Goal: Task Accomplishment & Management: Complete application form

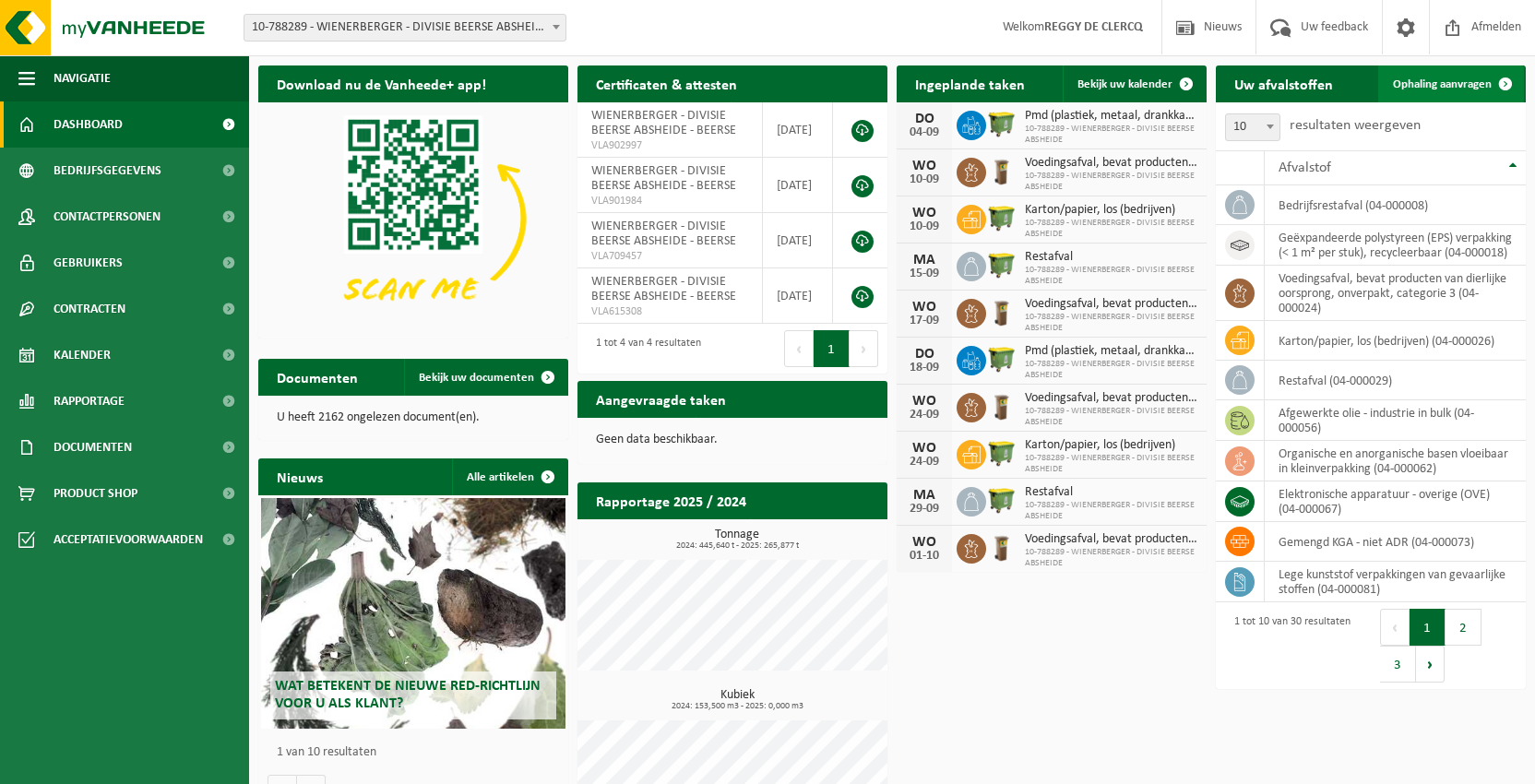
click at [1420, 81] on span "Ophaling aanvragen" at bounding box center [1442, 85] width 98 height 12
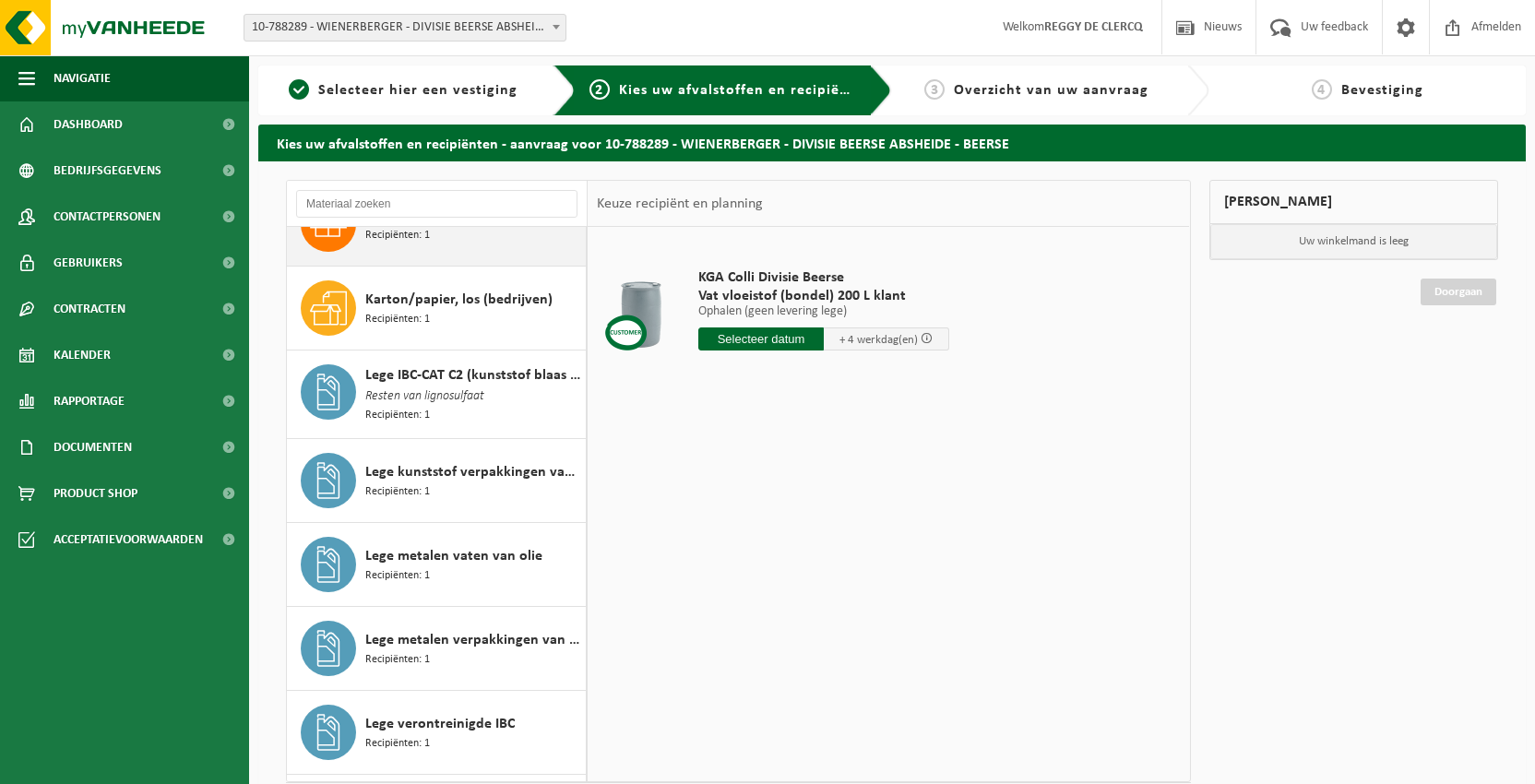
scroll to position [830, 0]
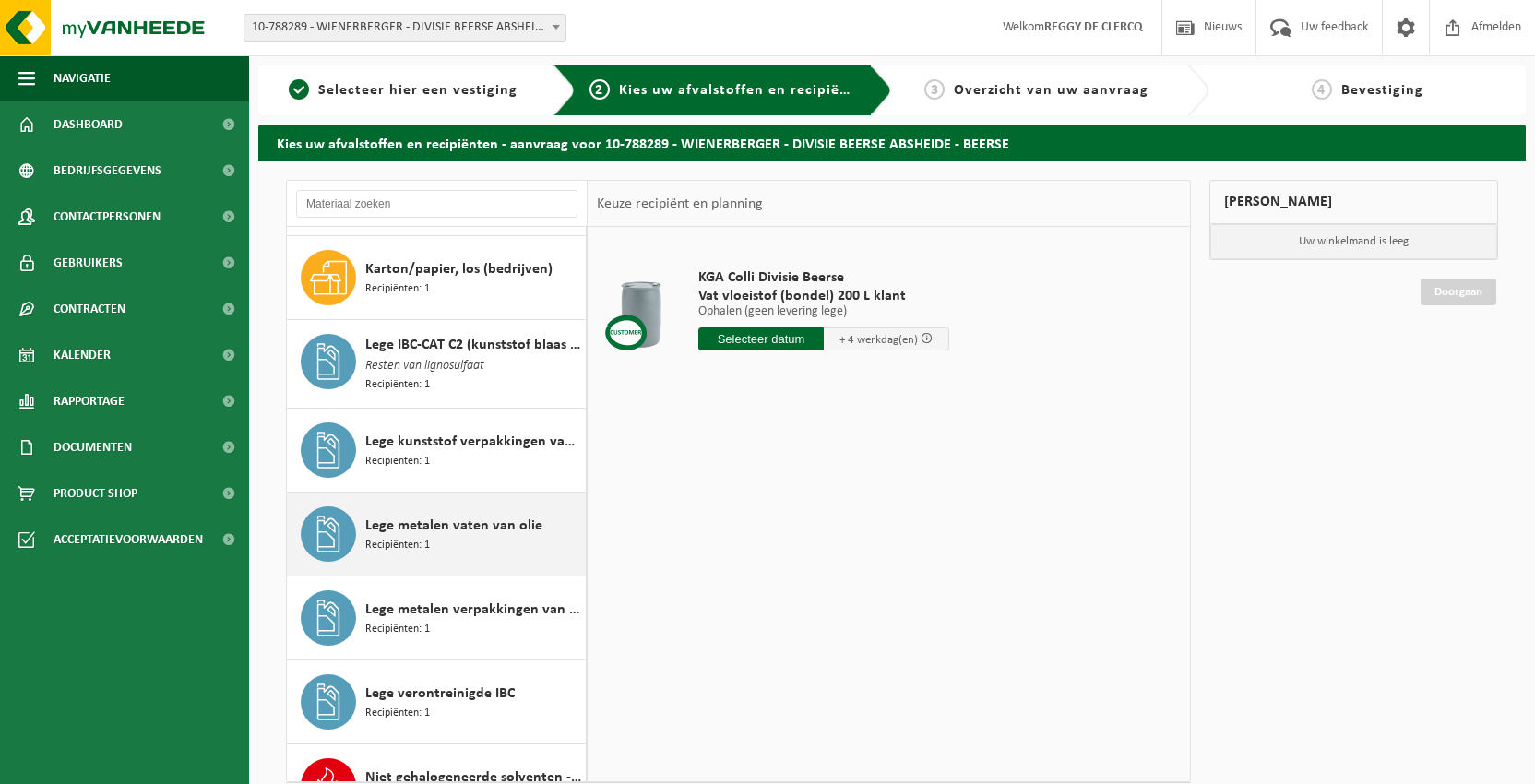
click at [486, 528] on span "Lege metalen vaten van olie" at bounding box center [454, 525] width 177 height 22
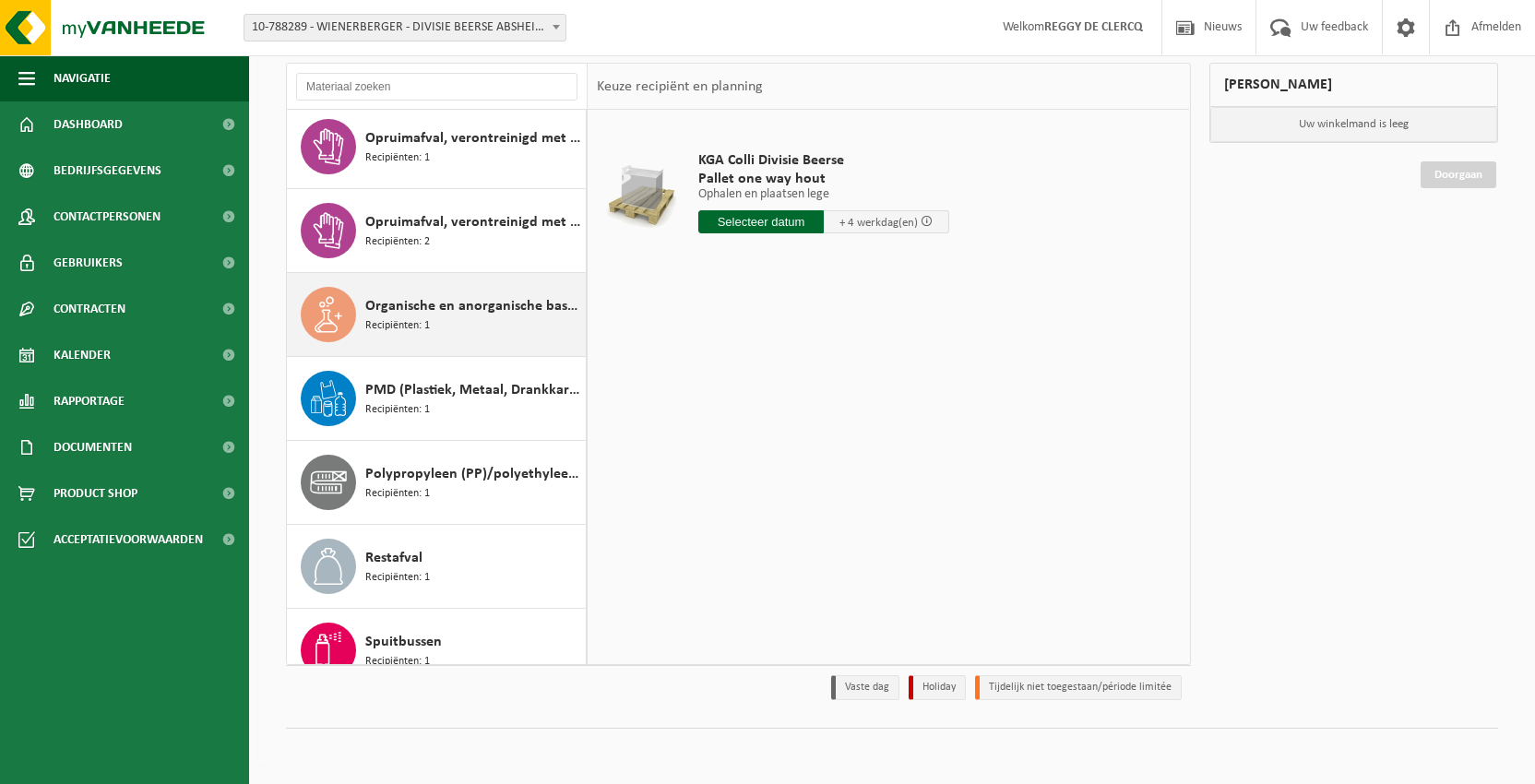
scroll to position [1512, 0]
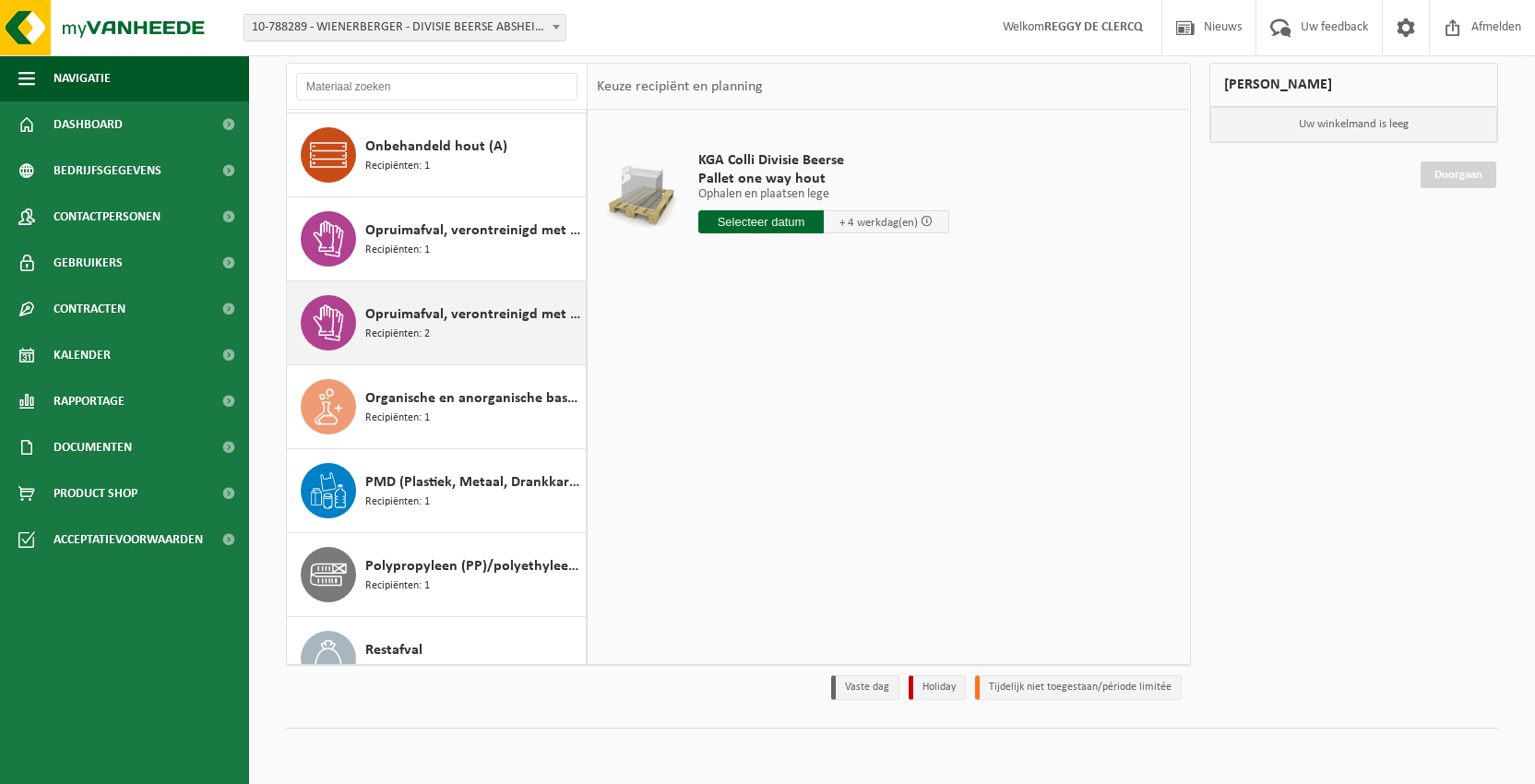
click at [448, 320] on span "Opruimafval, verontreinigd met olie" at bounding box center [474, 314] width 216 height 22
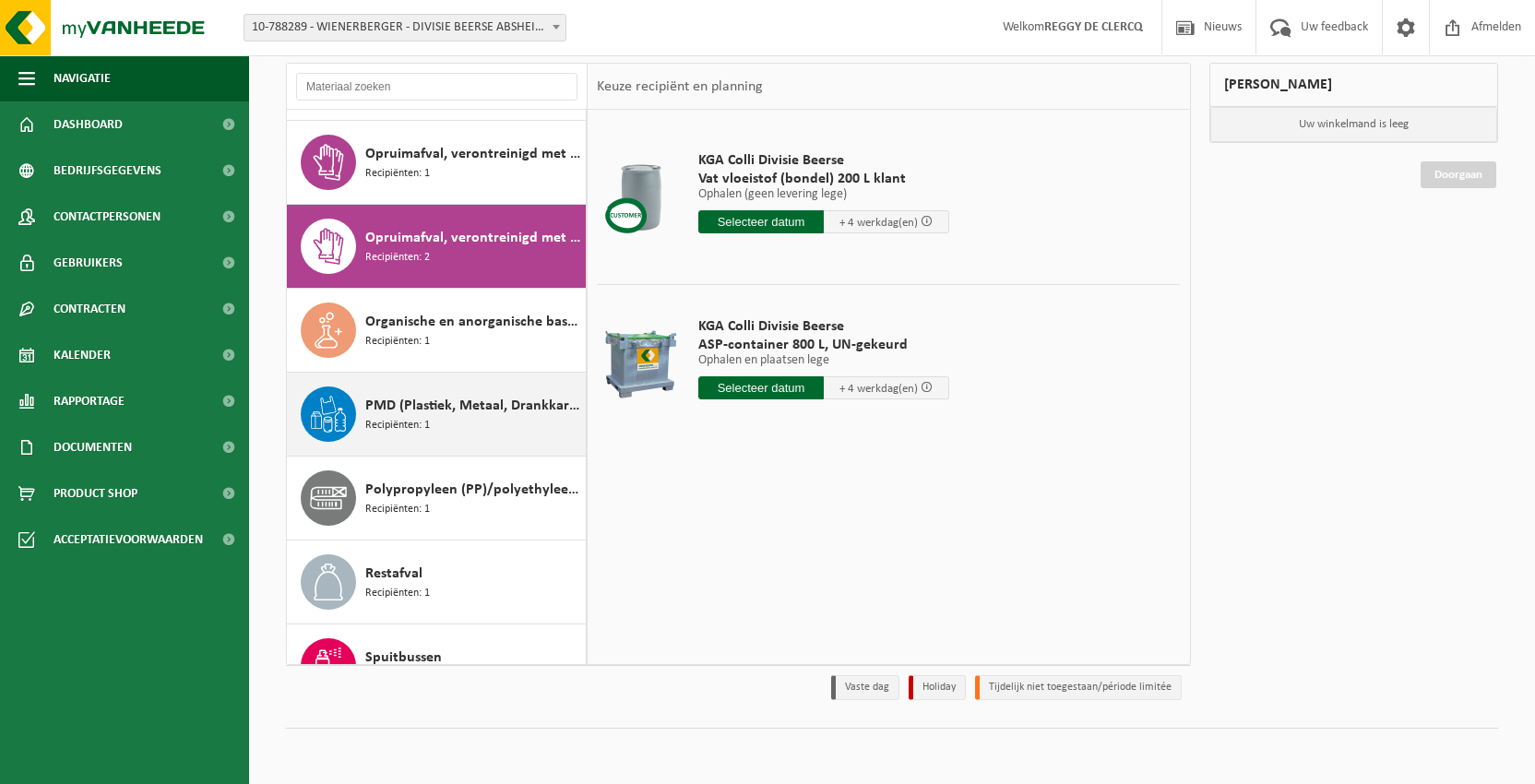
scroll to position [1496, 0]
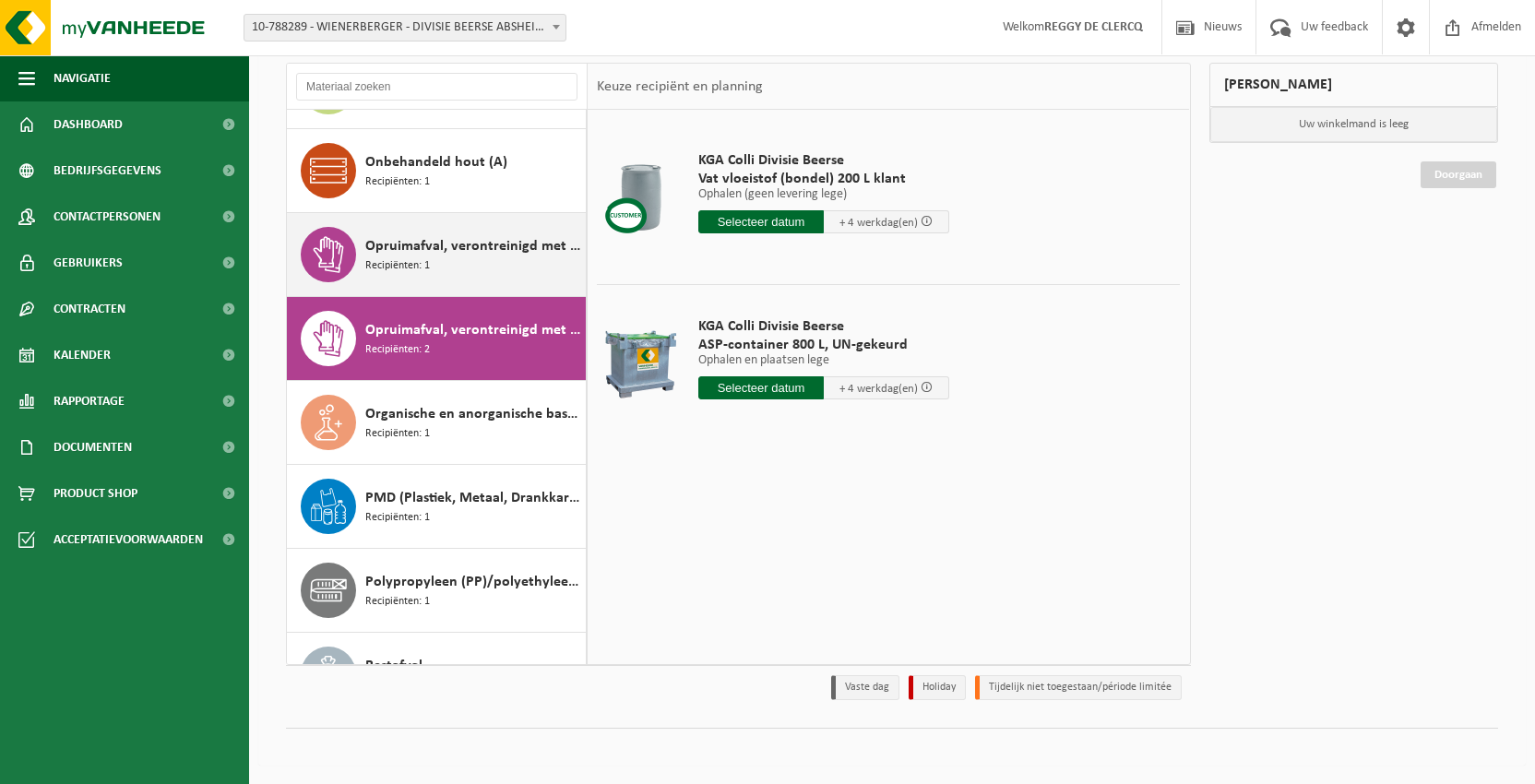
click at [418, 265] on span "Recipiënten: 1" at bounding box center [398, 267] width 64 height 18
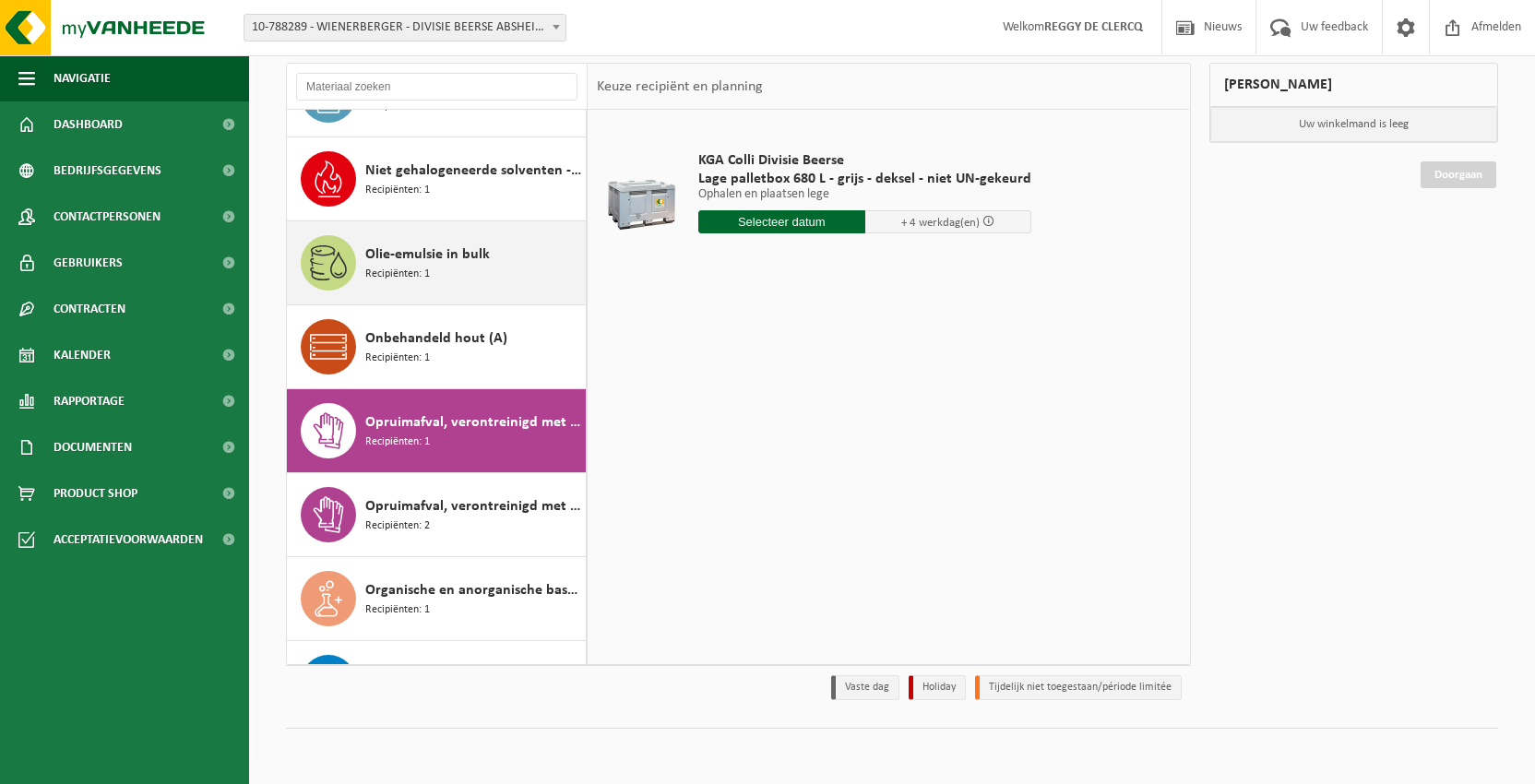
scroll to position [1228, 0]
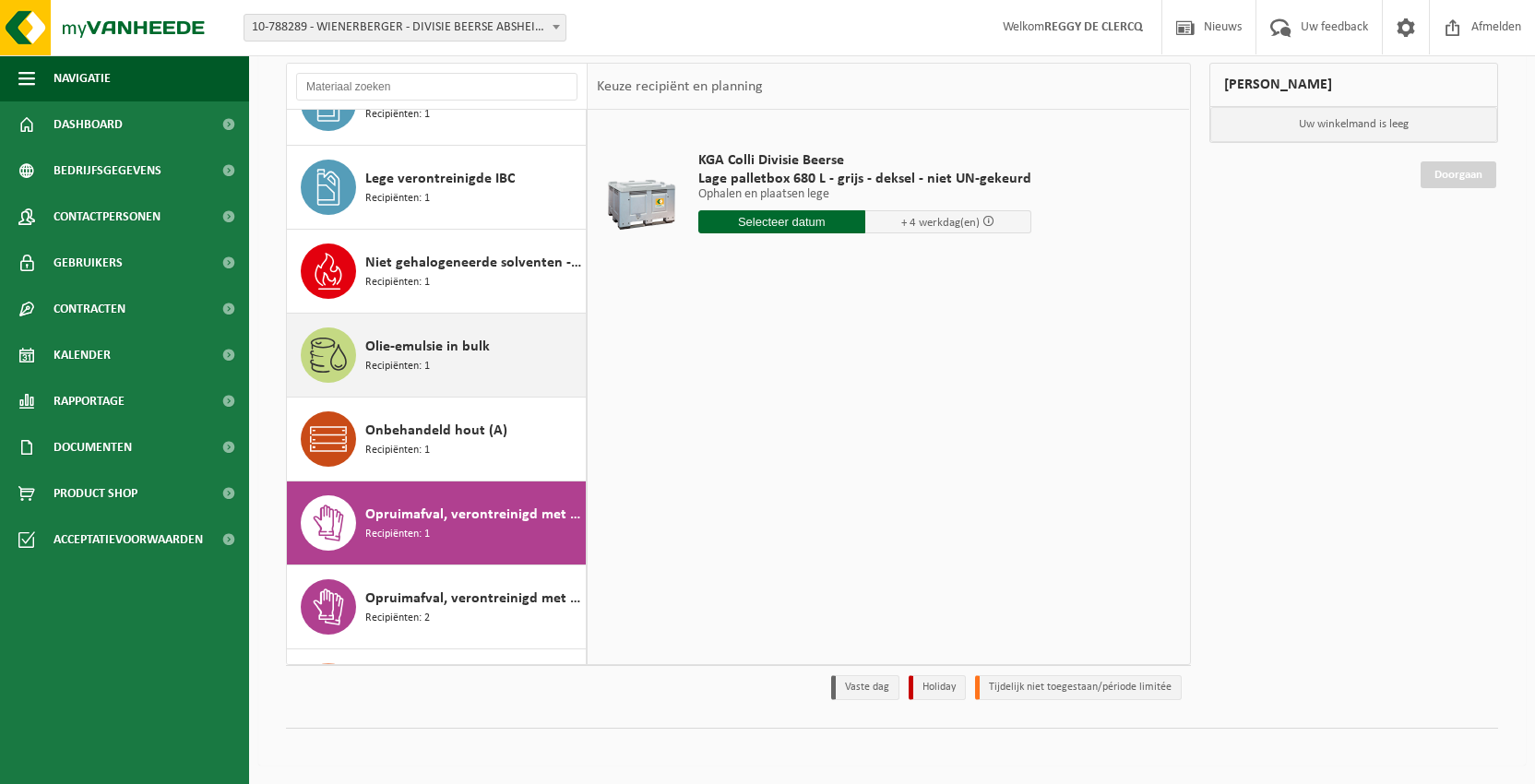
click at [431, 344] on span "Olie-emulsie in bulk" at bounding box center [428, 346] width 125 height 22
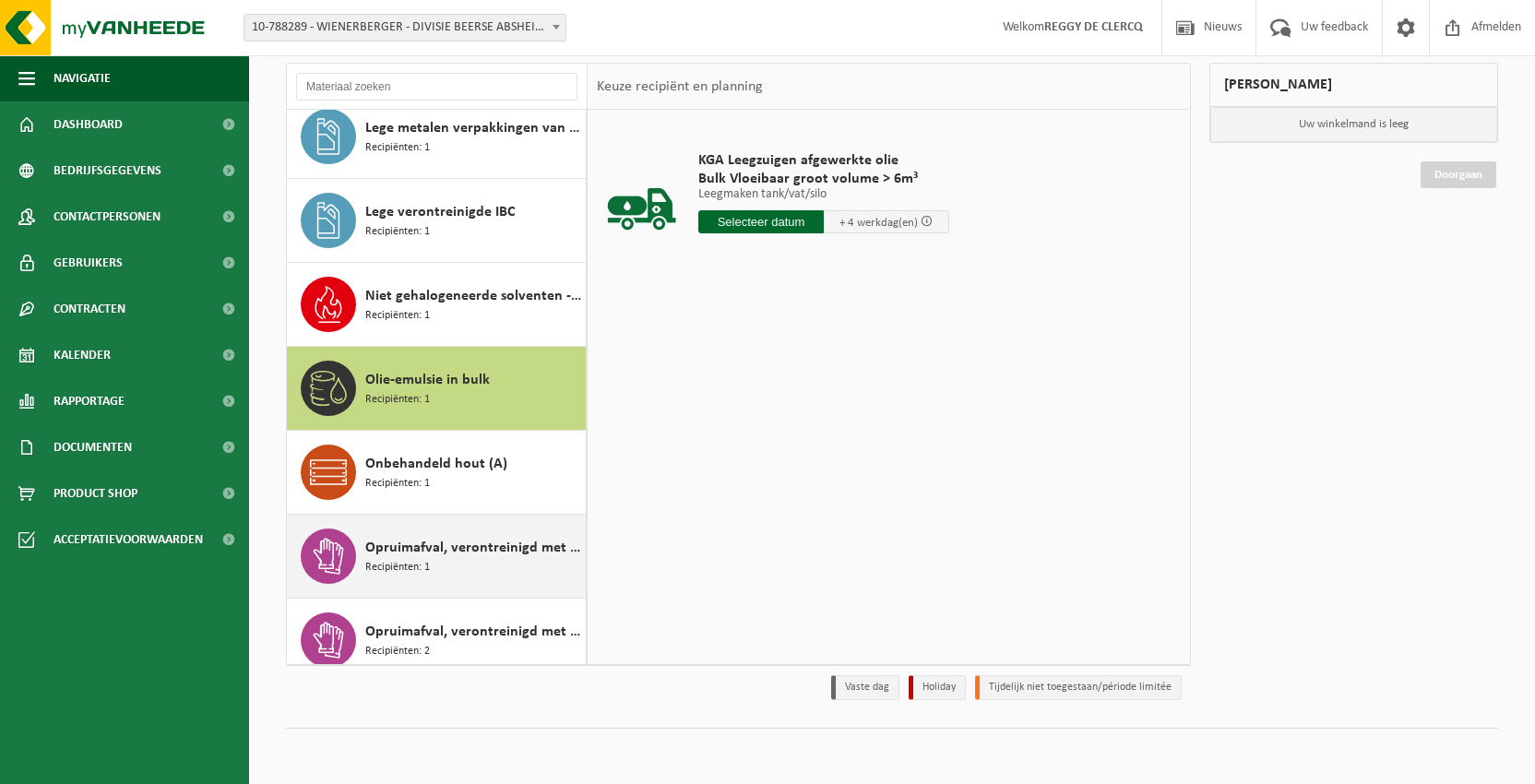
scroll to position [1152, 0]
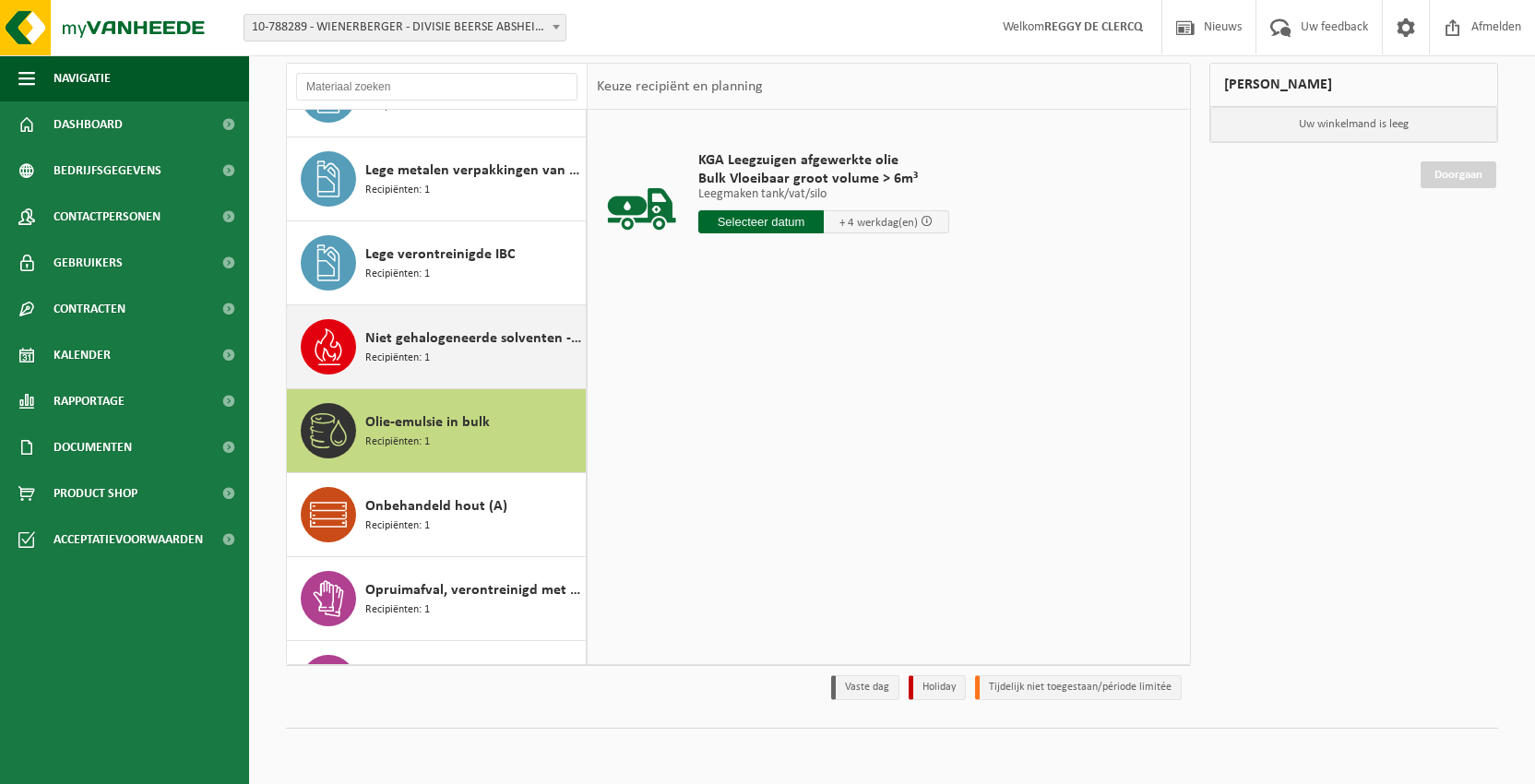
click at [453, 341] on span "Niet gehalogeneerde solventen - laagcalorisch in 200lt-vat" at bounding box center [474, 339] width 216 height 22
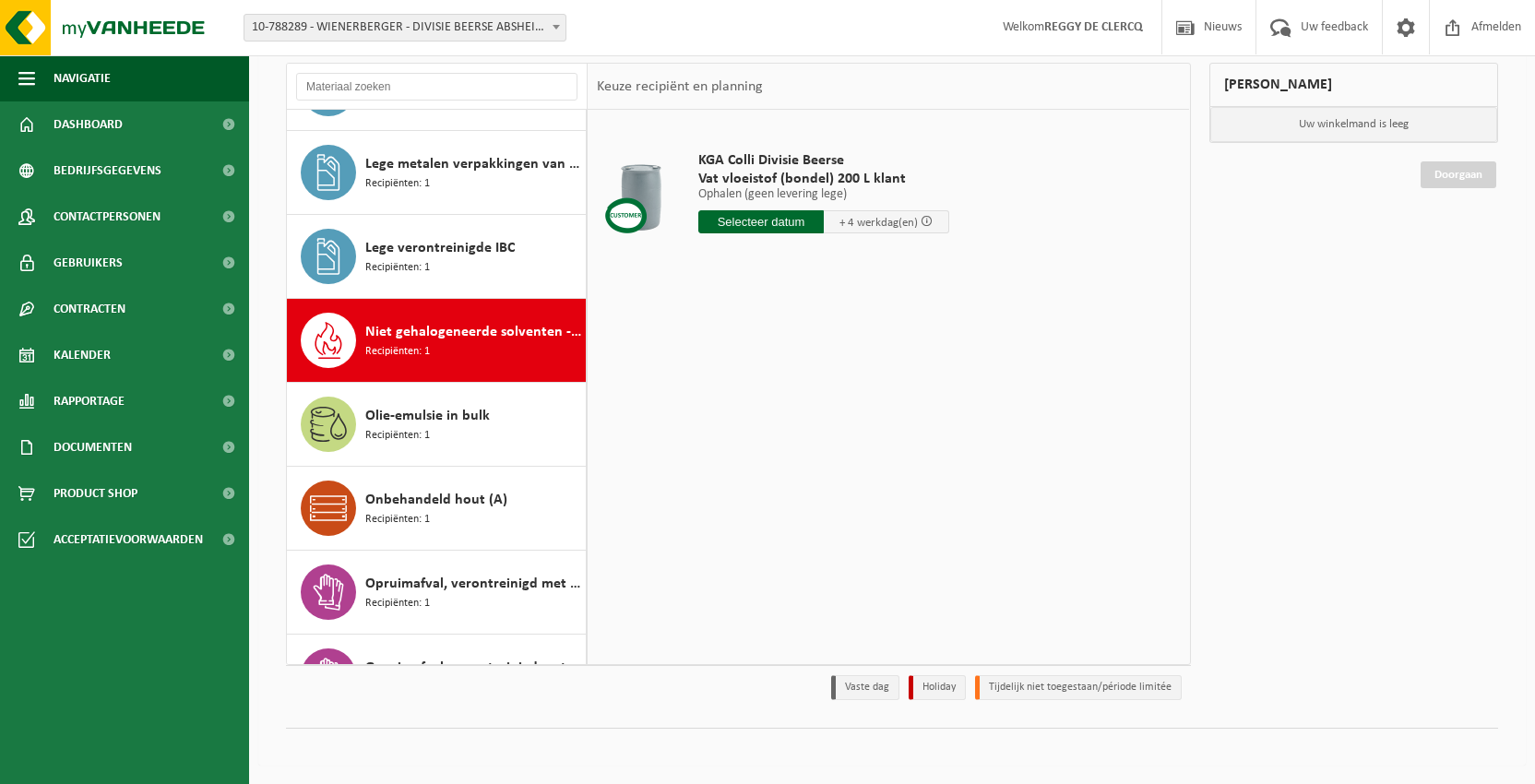
scroll to position [1068, 0]
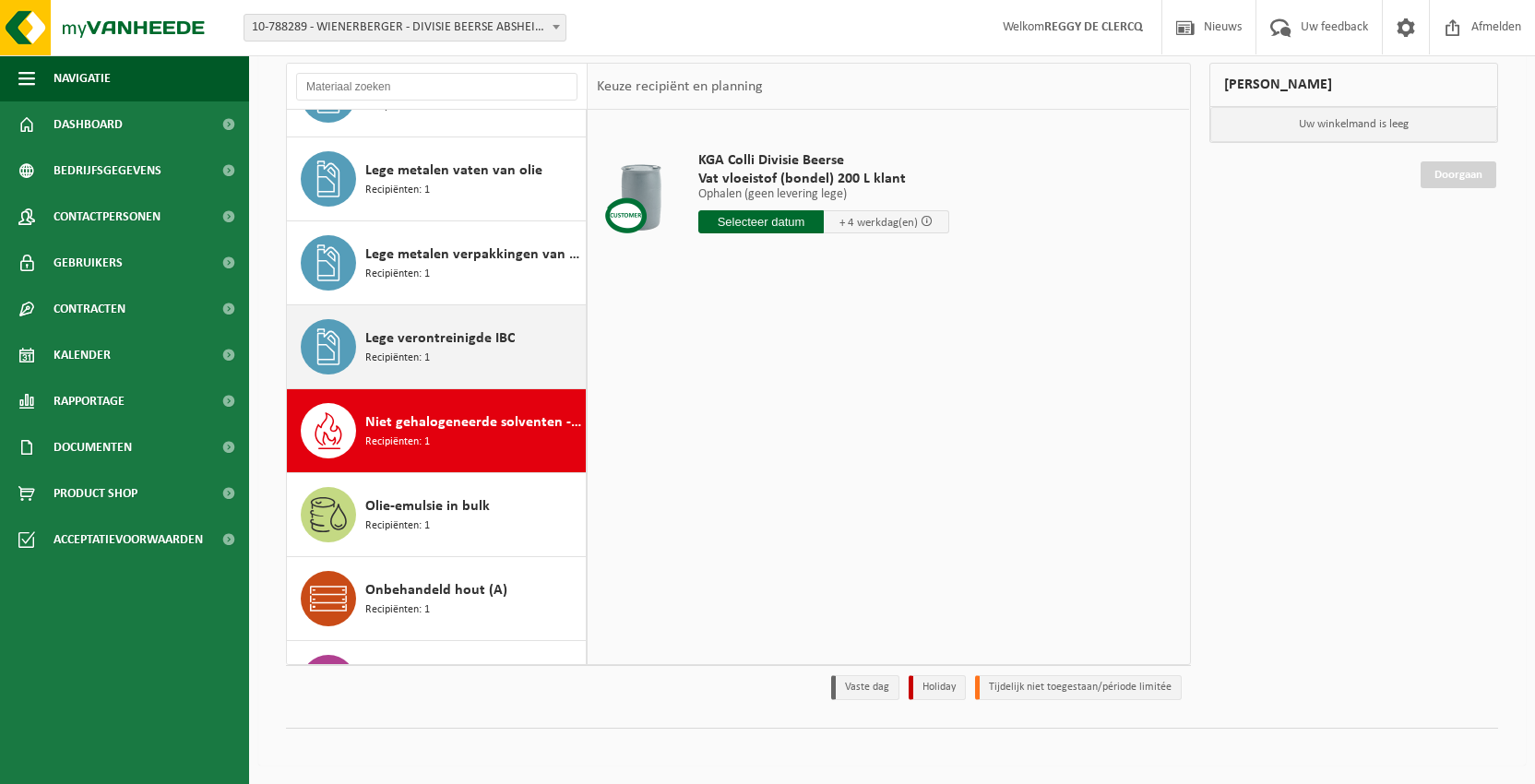
click at [449, 350] on div "Lege verontreinigde IBC Recipiënten: 1" at bounding box center [474, 346] width 216 height 55
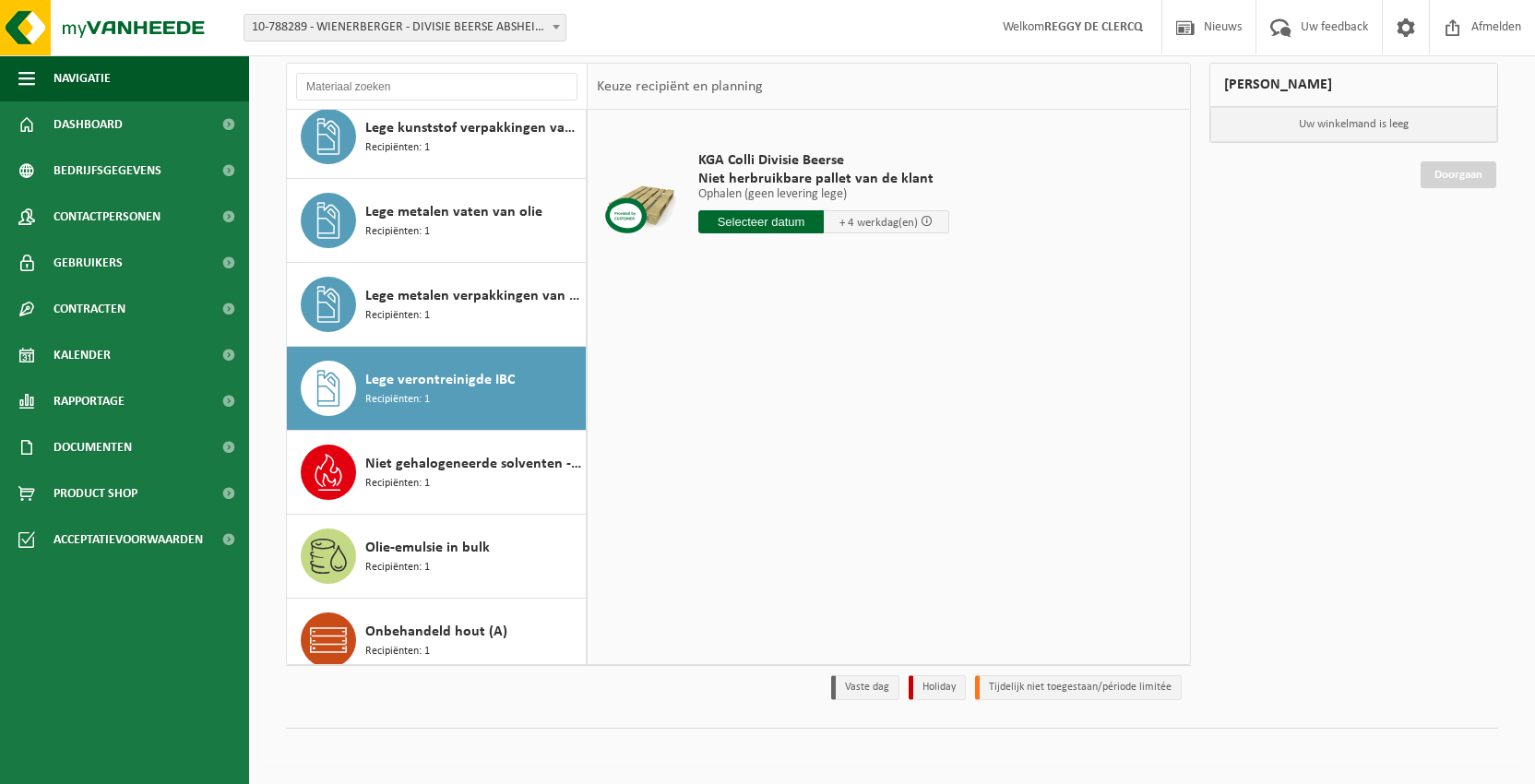
scroll to position [984, 0]
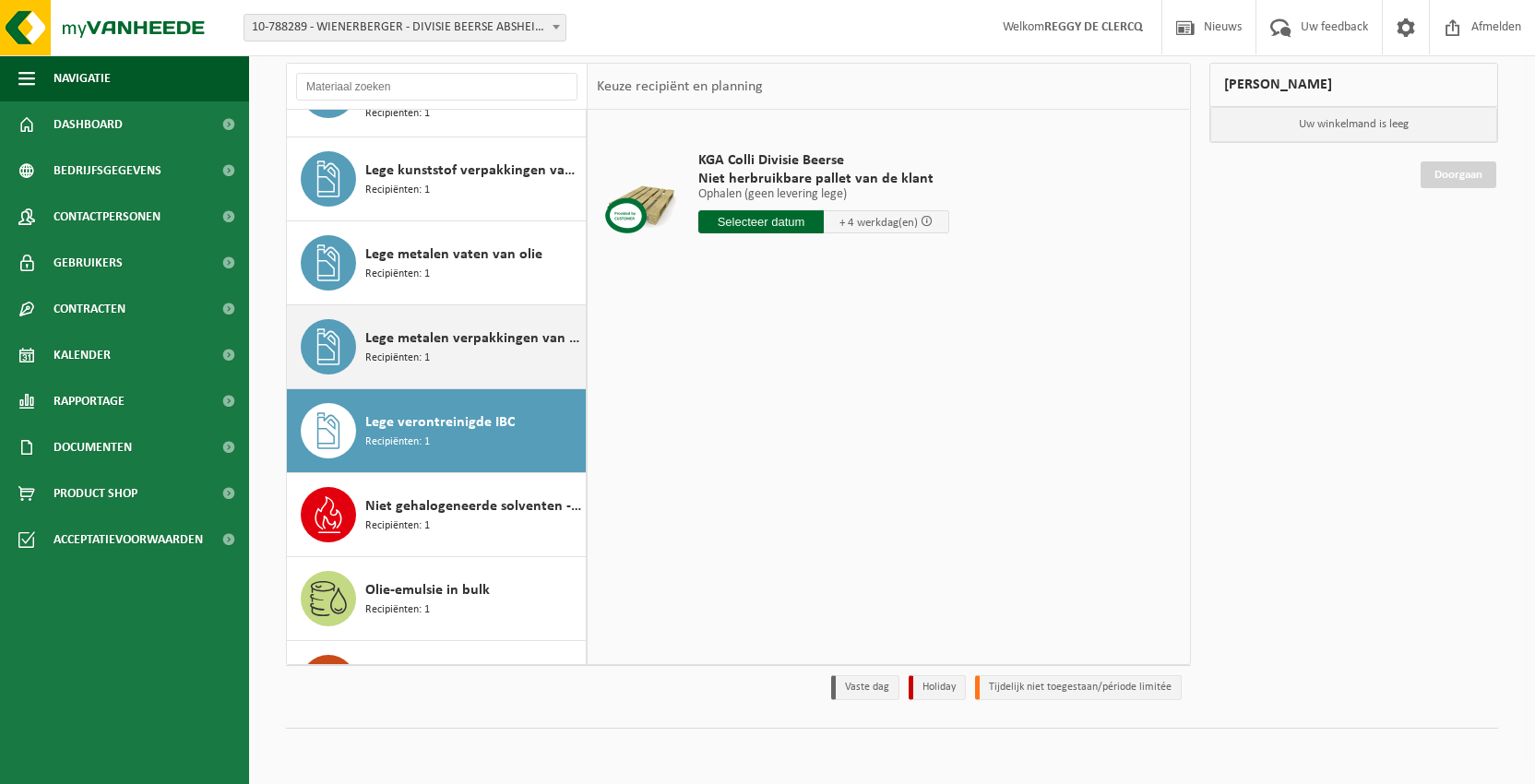
click at [449, 348] on div "Lege metalen verpakkingen van gevaarlijke stoffen Recipiënten: 1" at bounding box center [474, 346] width 216 height 55
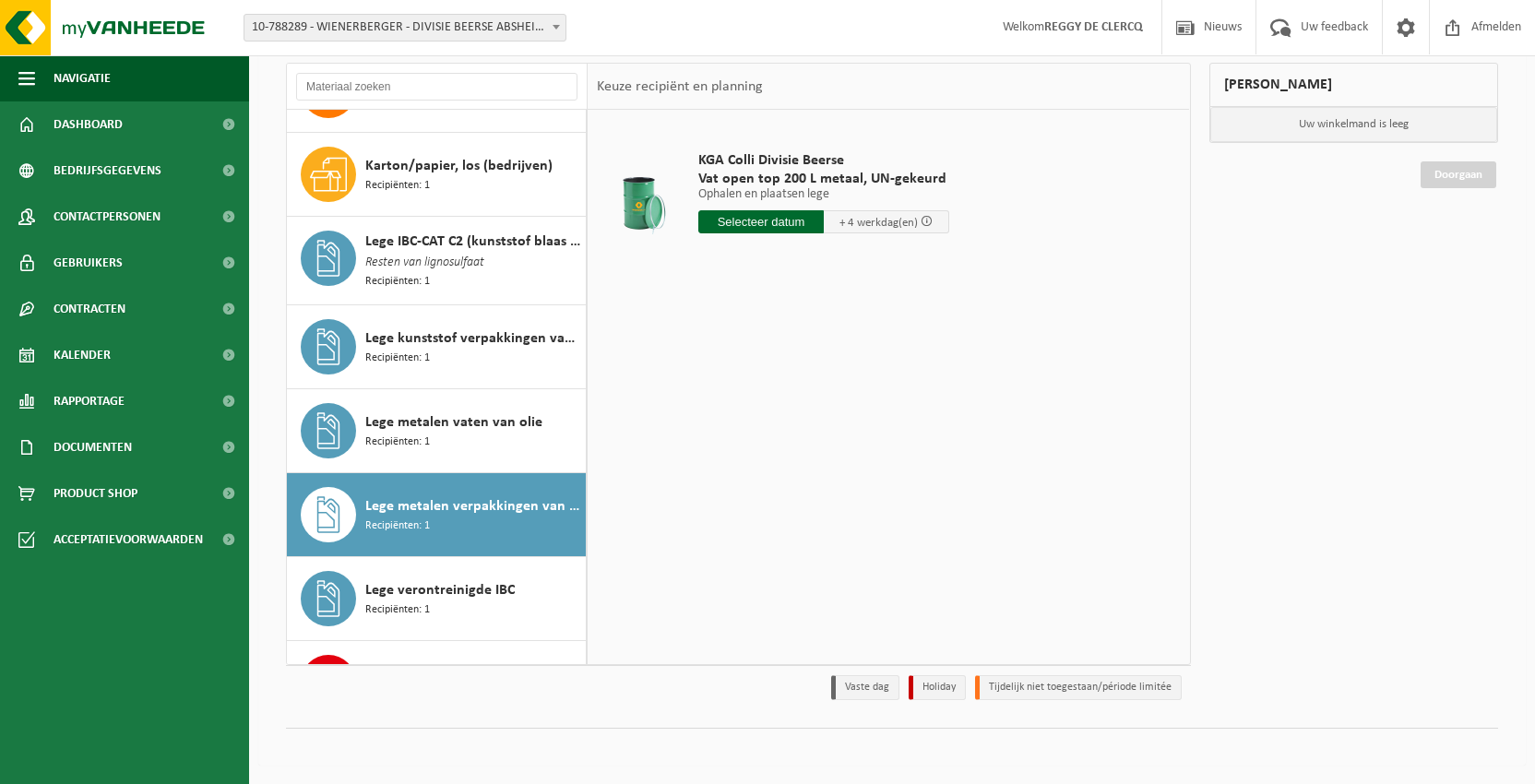
scroll to position [808, 0]
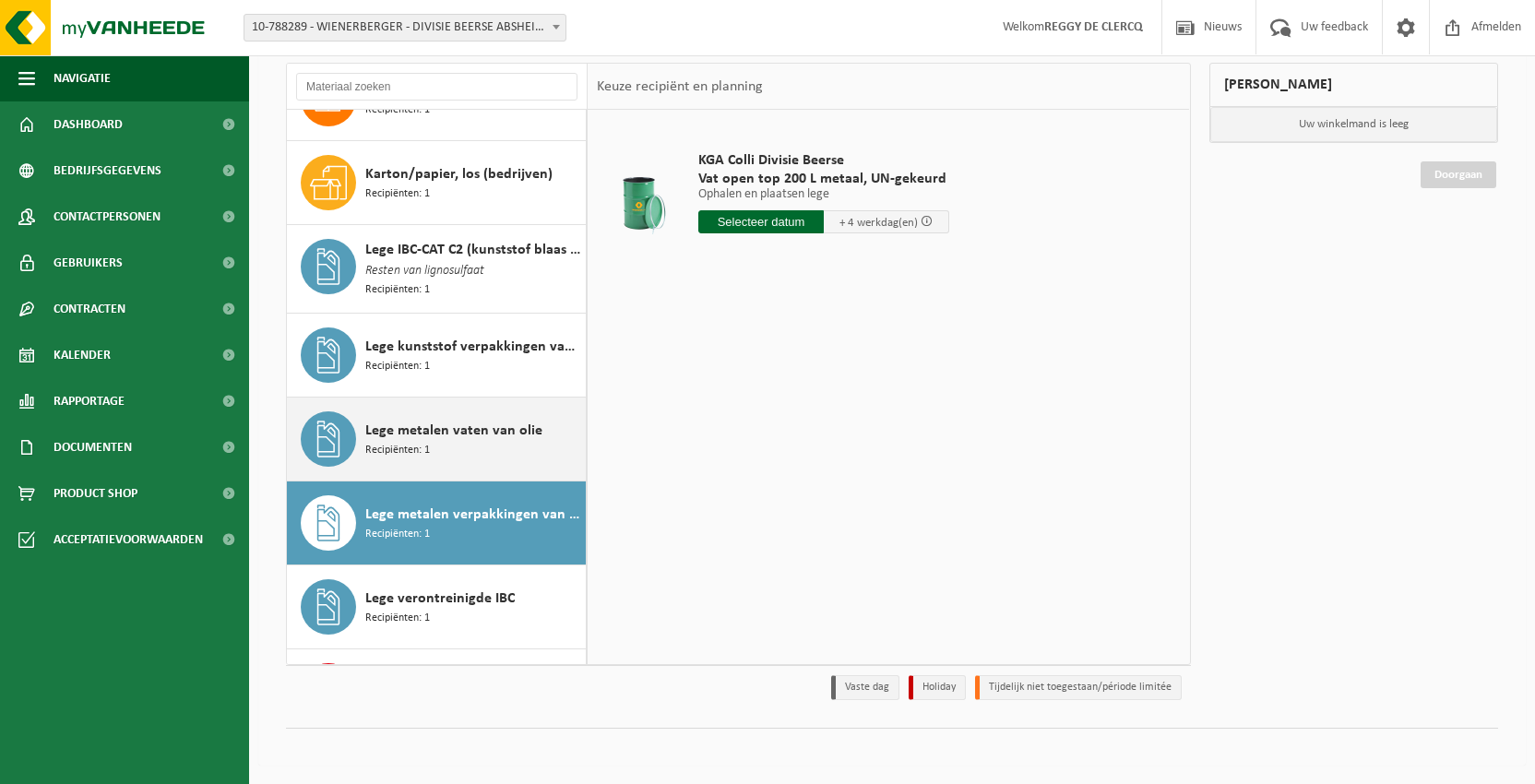
click at [437, 427] on span "Lege metalen vaten van olie" at bounding box center [454, 430] width 177 height 22
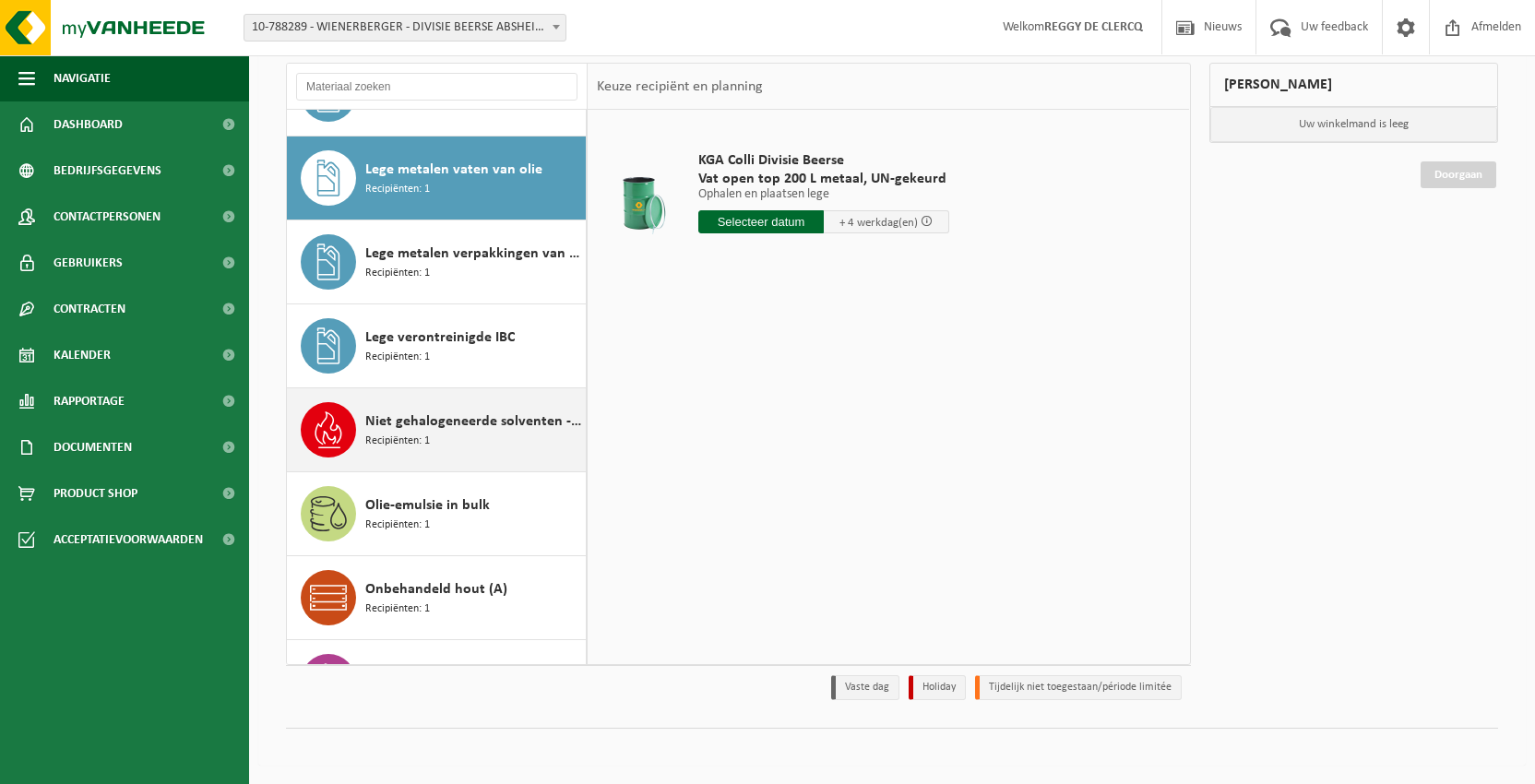
scroll to position [1093, 0]
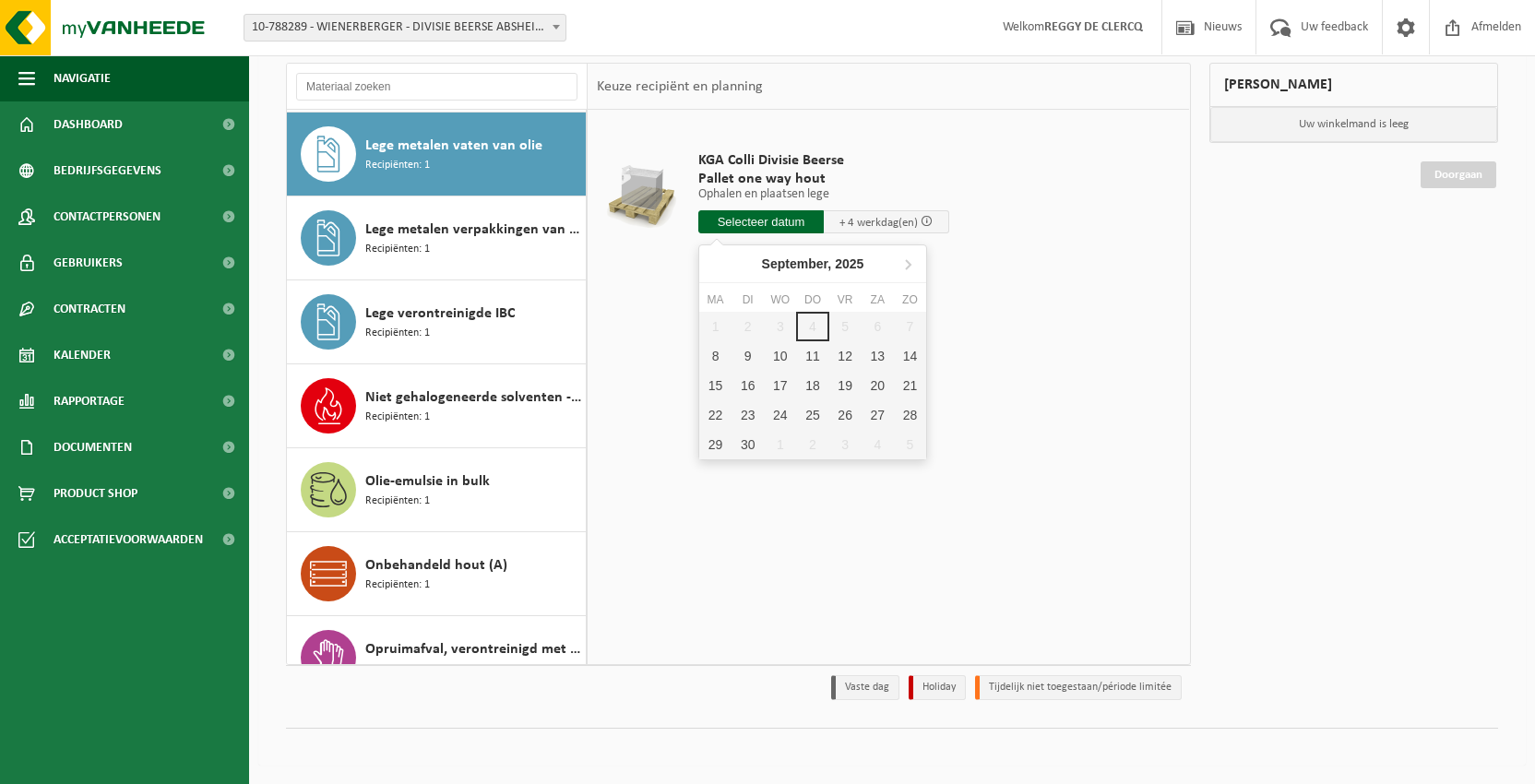
click at [768, 223] on input "text" at bounding box center [761, 222] width 125 height 23
click at [711, 353] on div "8" at bounding box center [715, 356] width 32 height 29
type input "Van 2025-09-08"
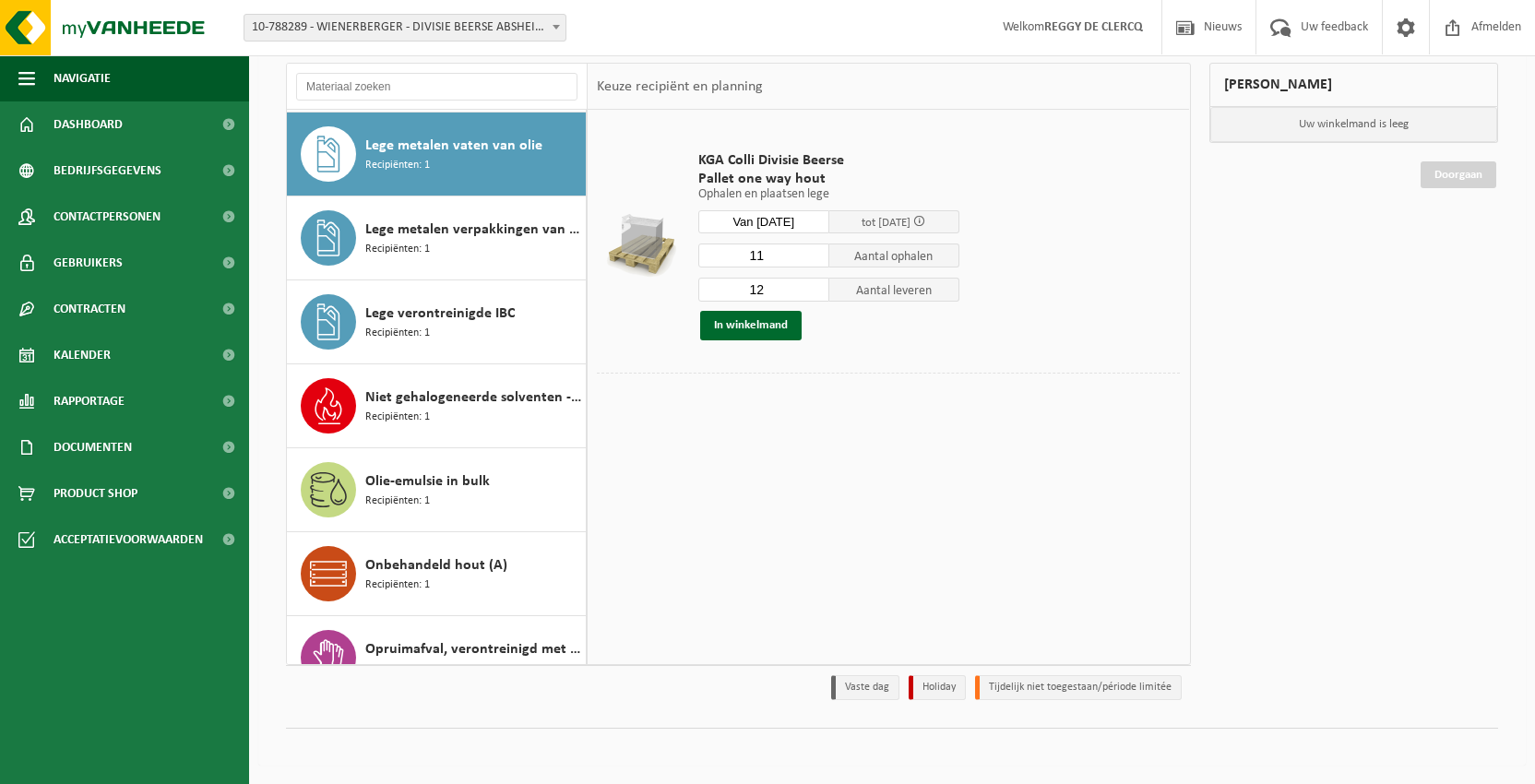
click at [815, 259] on input "11" at bounding box center [764, 255] width 131 height 24
click at [815, 259] on input "10" at bounding box center [764, 255] width 131 height 24
click at [815, 259] on input "9" at bounding box center [764, 255] width 131 height 24
click at [815, 259] on input "8" at bounding box center [764, 255] width 131 height 24
click at [815, 259] on input "7" at bounding box center [764, 255] width 131 height 24
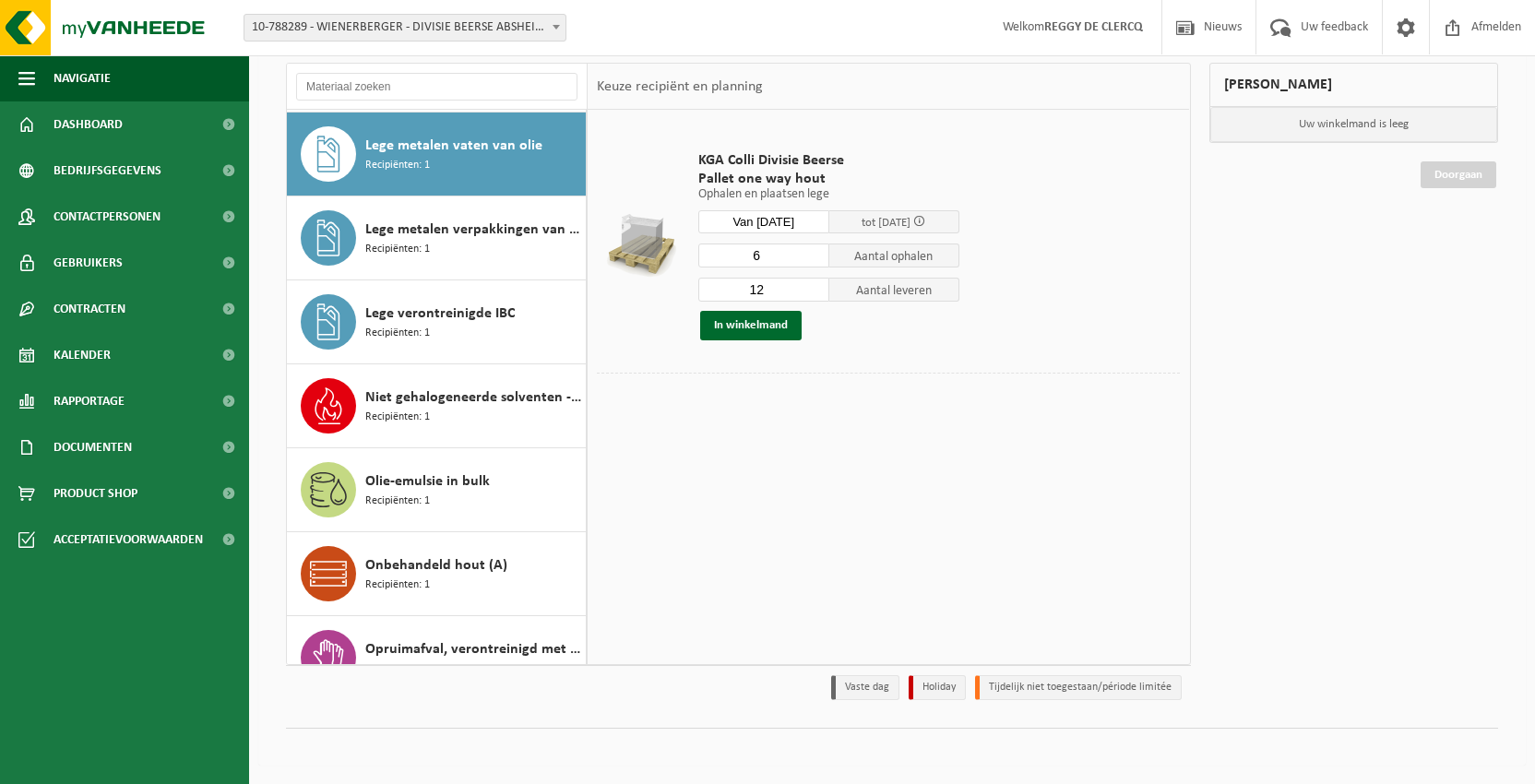
click at [815, 259] on input "6" at bounding box center [764, 255] width 131 height 24
click at [815, 259] on input "5" at bounding box center [764, 255] width 131 height 24
click at [815, 259] on input "4" at bounding box center [764, 255] width 131 height 24
click at [815, 259] on input "3" at bounding box center [764, 255] width 131 height 24
type input "2"
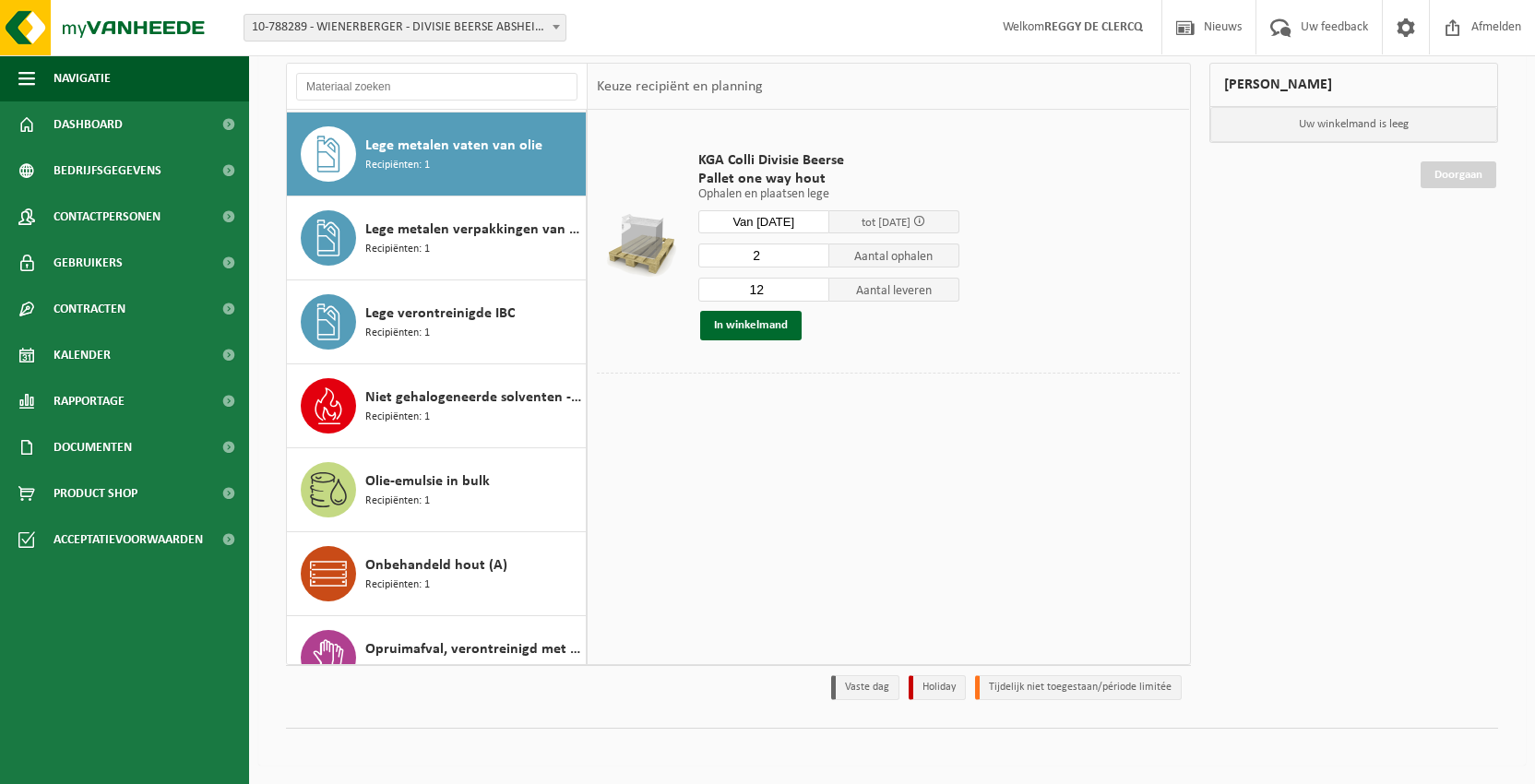
click at [815, 259] on input "2" at bounding box center [764, 255] width 131 height 24
click at [813, 293] on input "11" at bounding box center [764, 289] width 131 height 24
click at [813, 293] on input "10" at bounding box center [764, 289] width 131 height 24
click at [813, 293] on input "9" at bounding box center [764, 289] width 131 height 24
click at [813, 293] on input "8" at bounding box center [764, 289] width 131 height 24
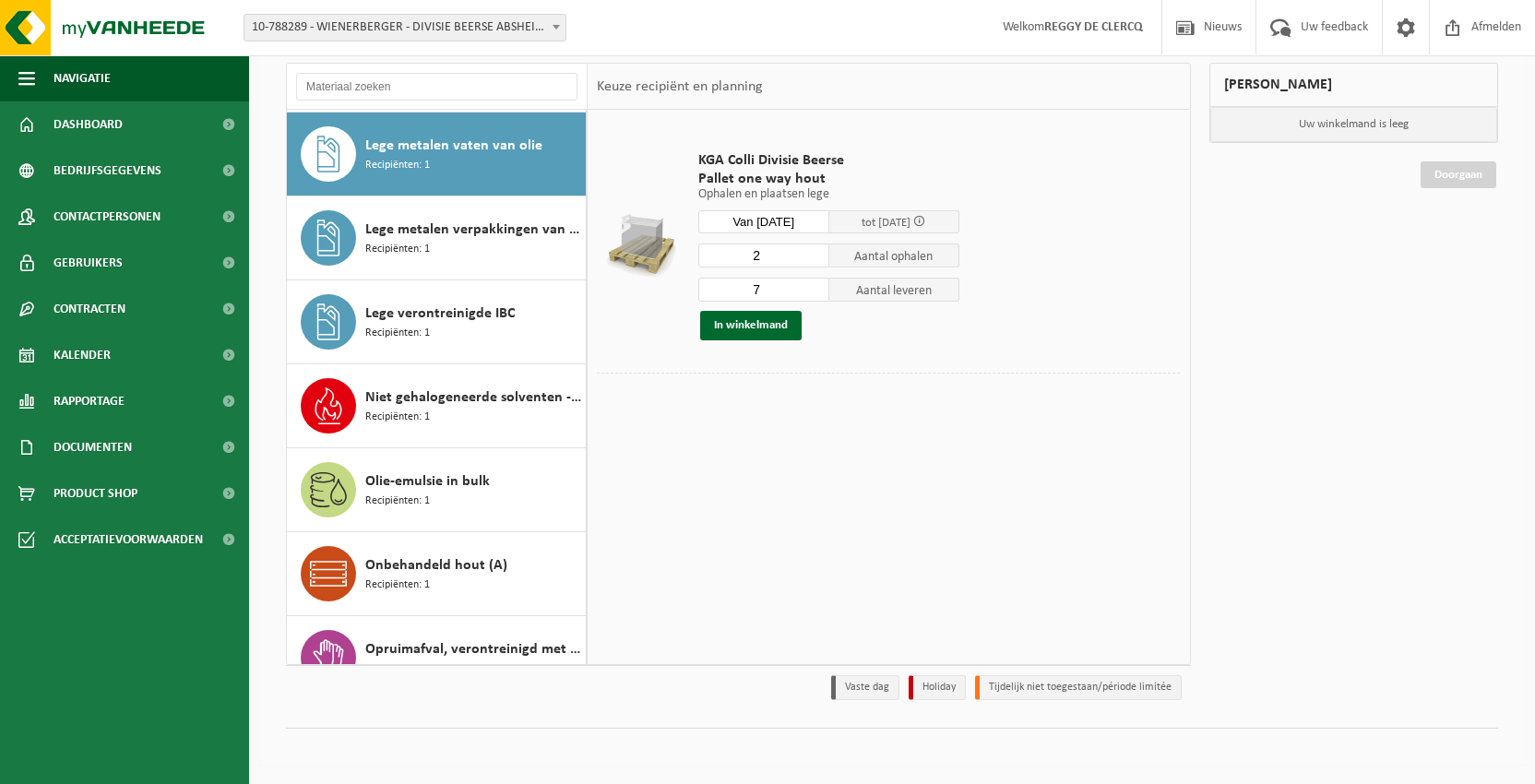
click at [813, 293] on input "7" at bounding box center [764, 289] width 131 height 24
click at [813, 293] on input "6" at bounding box center [764, 289] width 131 height 24
click at [813, 293] on input "5" at bounding box center [764, 289] width 131 height 24
click at [813, 293] on input "4" at bounding box center [764, 289] width 131 height 24
click at [813, 293] on input "3" at bounding box center [764, 289] width 131 height 24
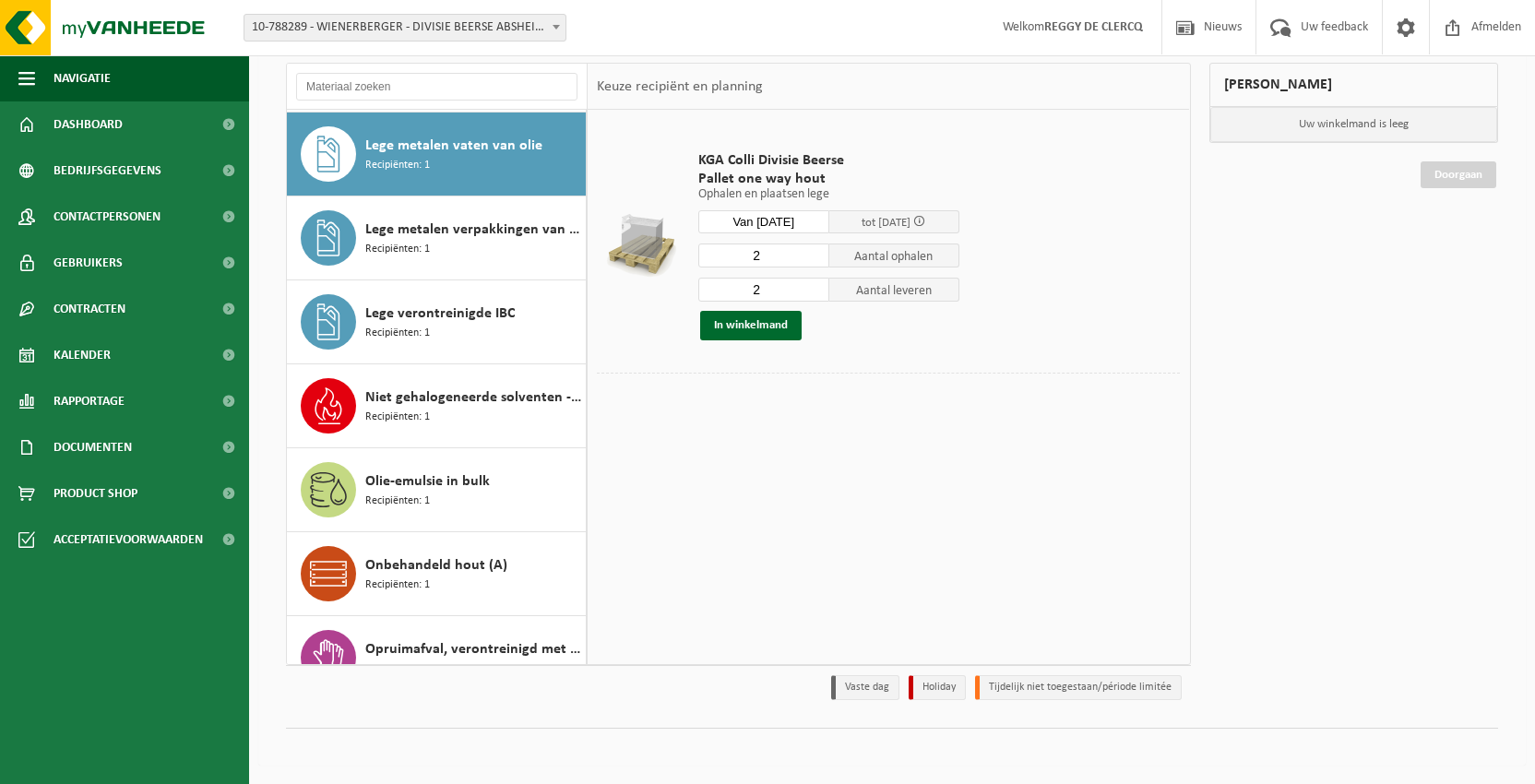
click at [813, 293] on input "2" at bounding box center [764, 289] width 131 height 24
click at [813, 293] on input "1" at bounding box center [764, 289] width 131 height 24
type input "0"
click at [813, 293] on input "0" at bounding box center [764, 289] width 131 height 24
click at [770, 320] on button "In winkelmand" at bounding box center [751, 326] width 101 height 29
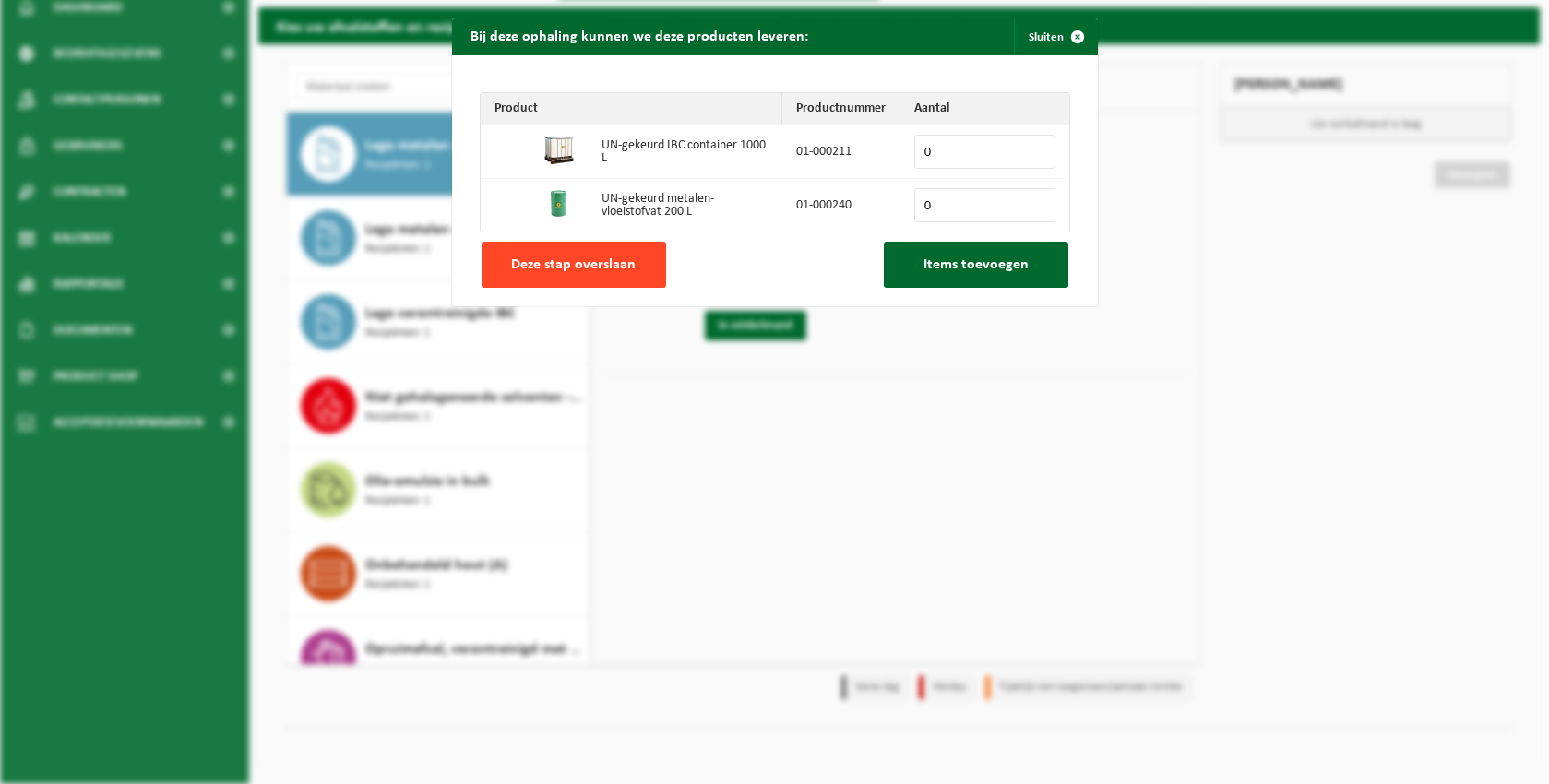
click at [610, 267] on span "Deze stap overslaan" at bounding box center [573, 265] width 125 height 15
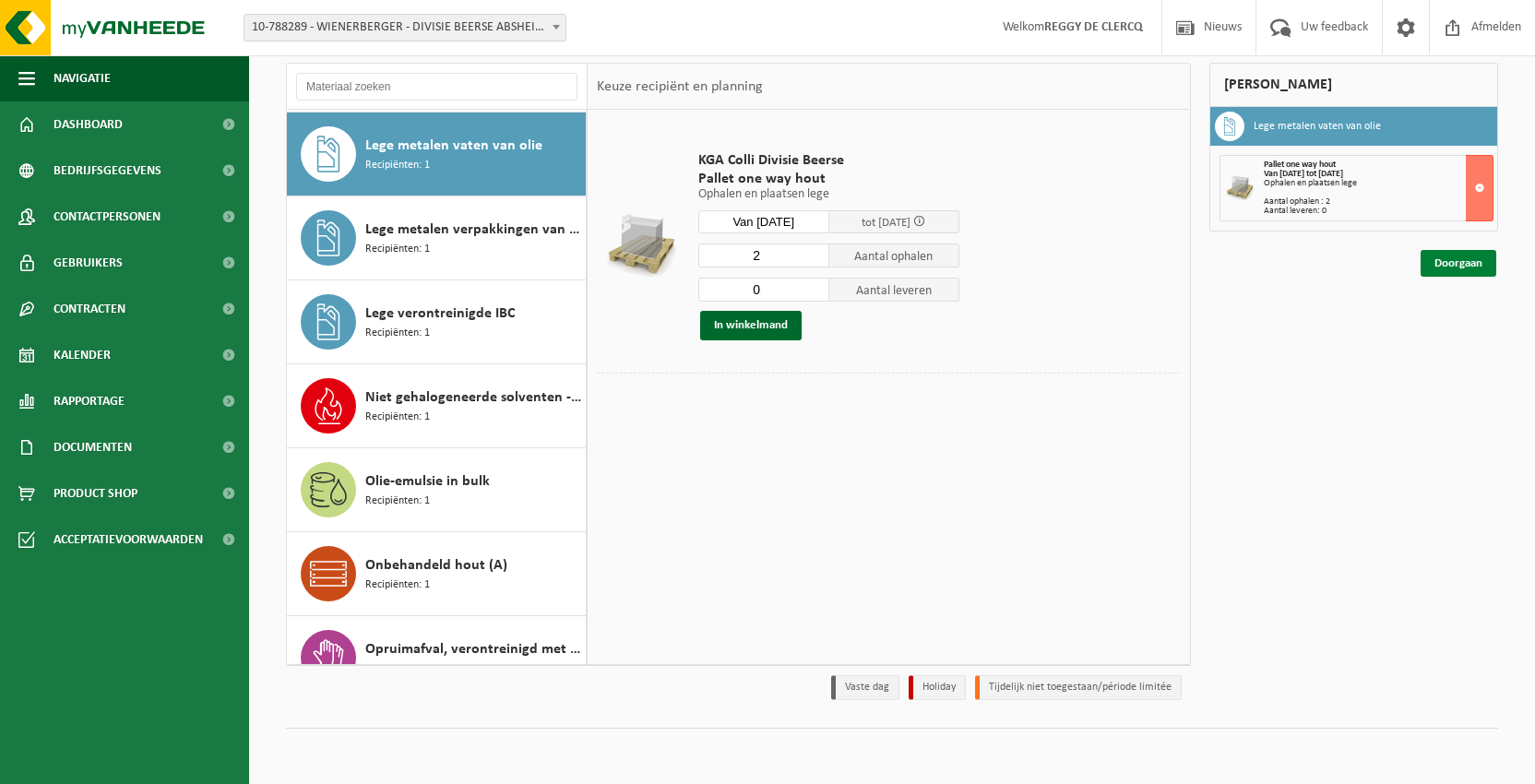
click at [1448, 263] on link "Doorgaan" at bounding box center [1458, 264] width 76 height 27
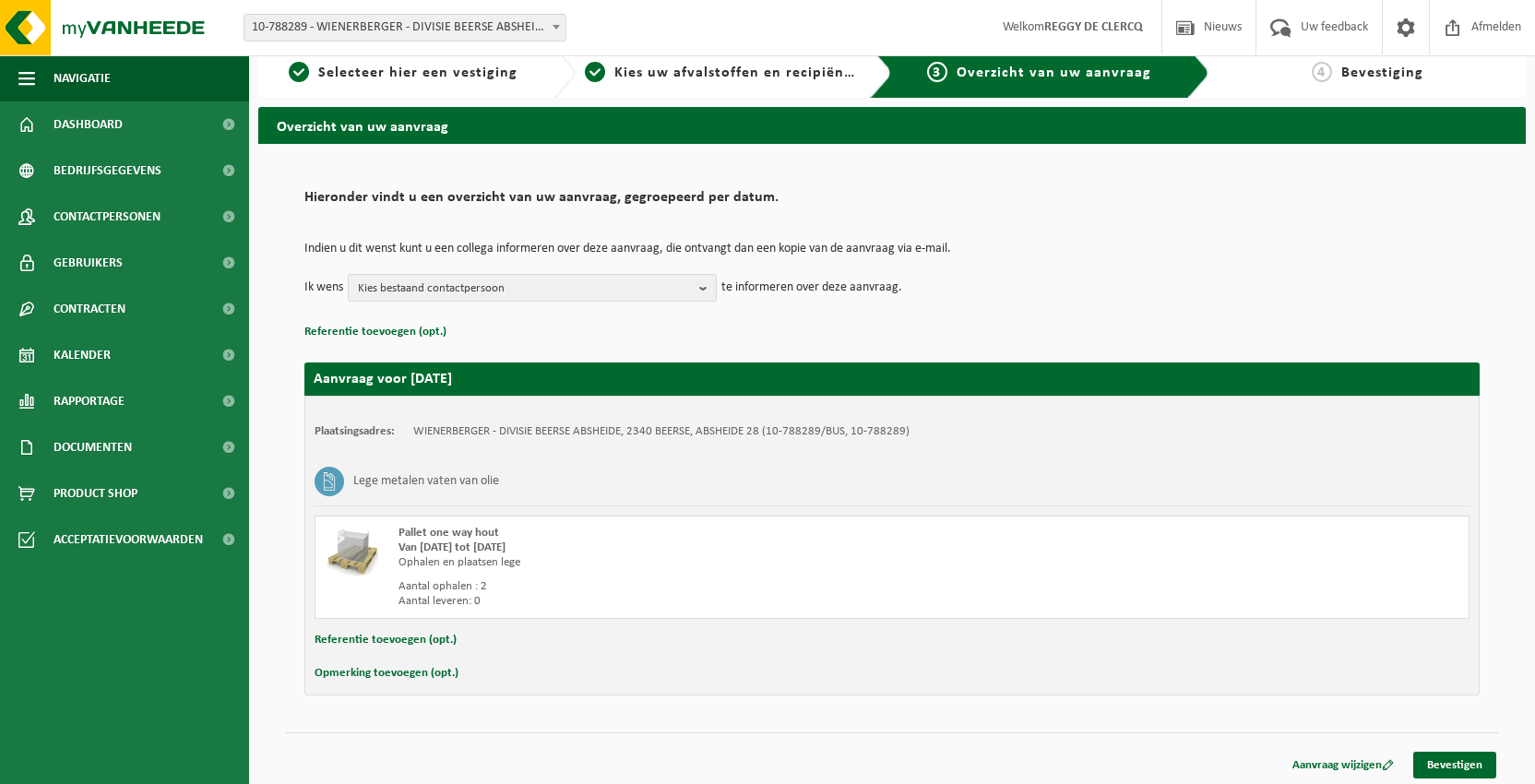
scroll to position [22, 0]
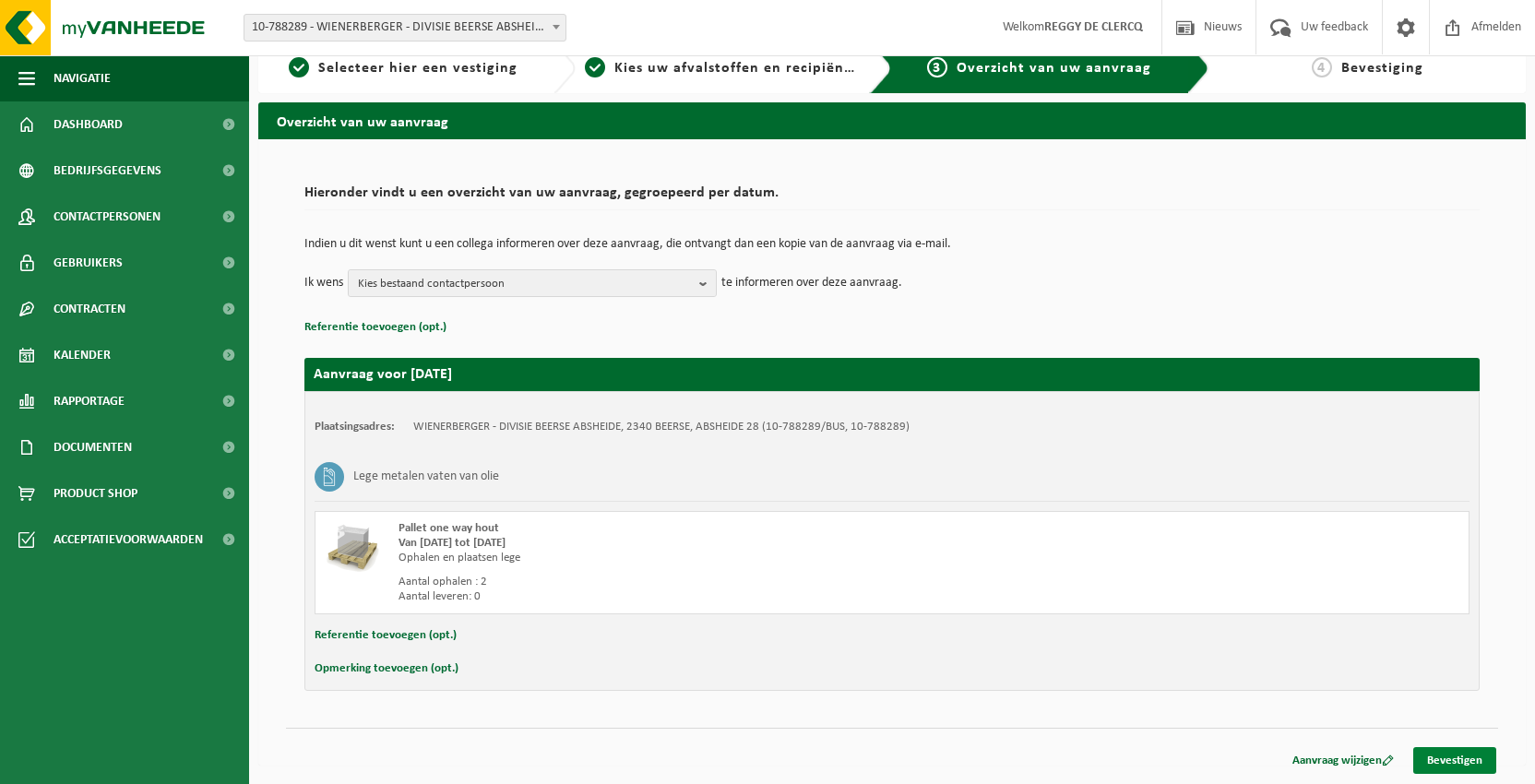
click at [1471, 759] on link "Bevestigen" at bounding box center [1454, 761] width 83 height 27
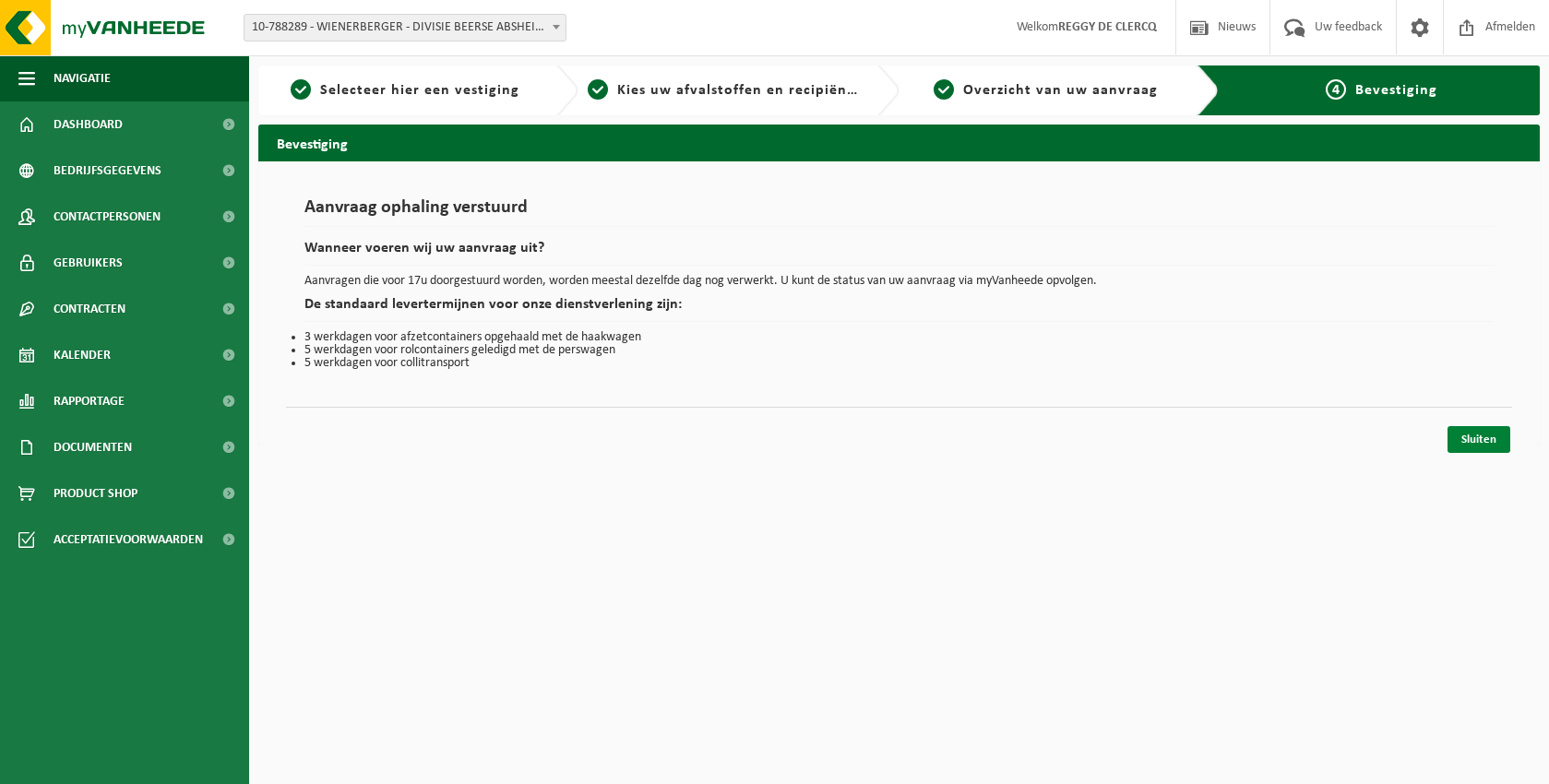
click at [1481, 437] on link "Sluiten" at bounding box center [1479, 440] width 62 height 27
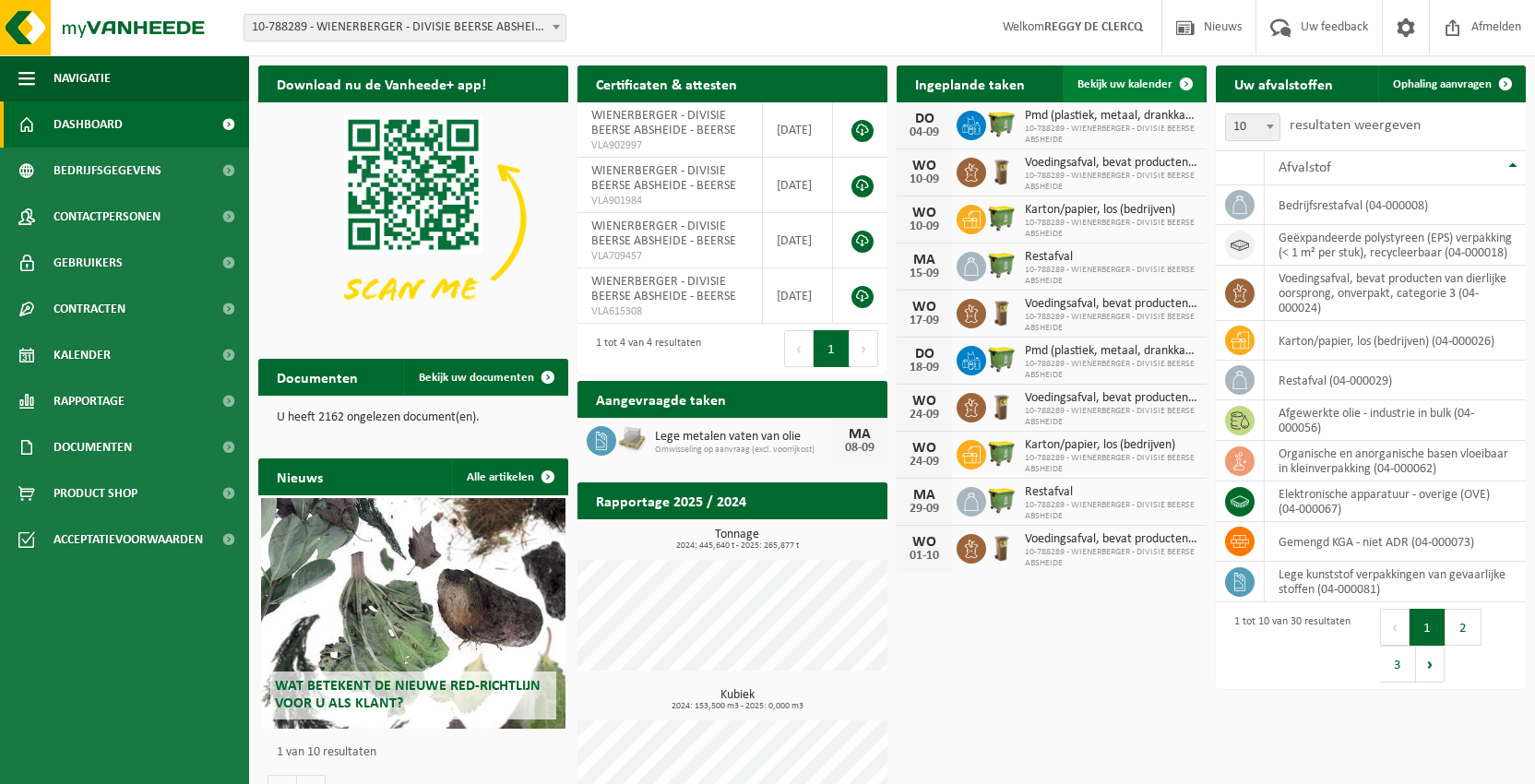
click at [1136, 84] on span "Bekijk uw kalender" at bounding box center [1125, 85] width 95 height 12
